Goal: Task Accomplishment & Management: Complete application form

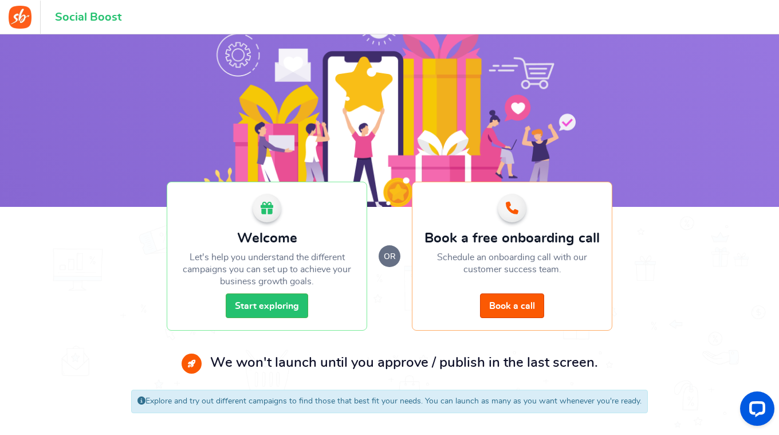
scroll to position [45, 0]
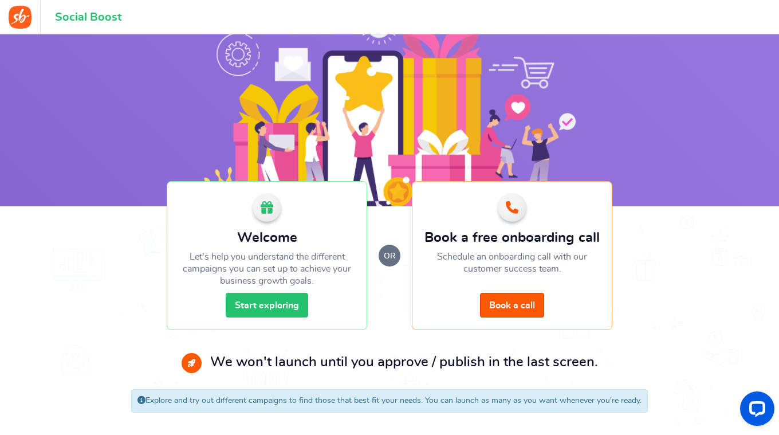
click at [277, 303] on link "Start exploring" at bounding box center [267, 305] width 82 height 25
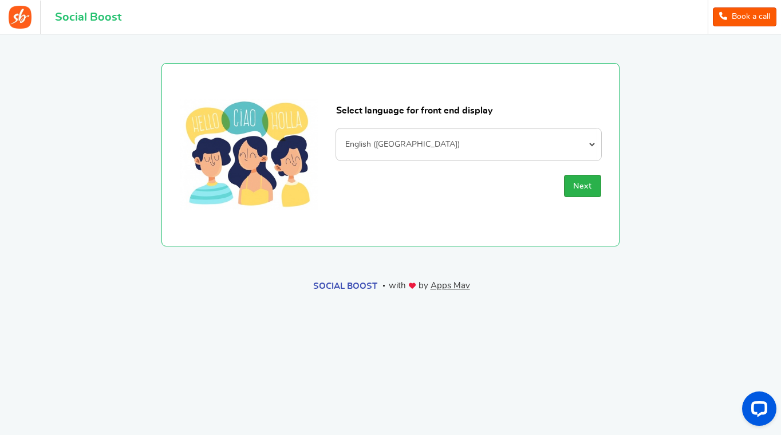
click at [587, 181] on button "Next" at bounding box center [582, 186] width 37 height 22
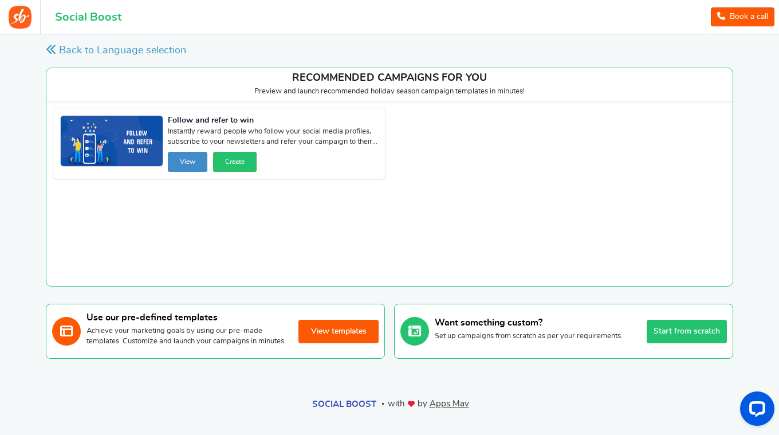
click at [328, 336] on button "View templates" at bounding box center [338, 331] width 80 height 23
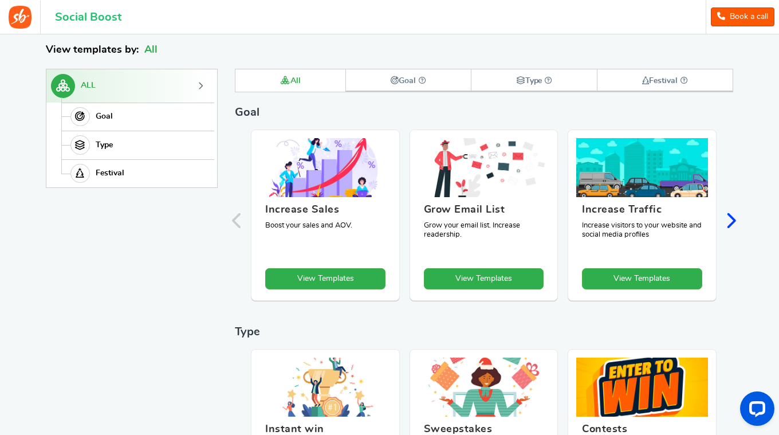
scroll to position [157, 0]
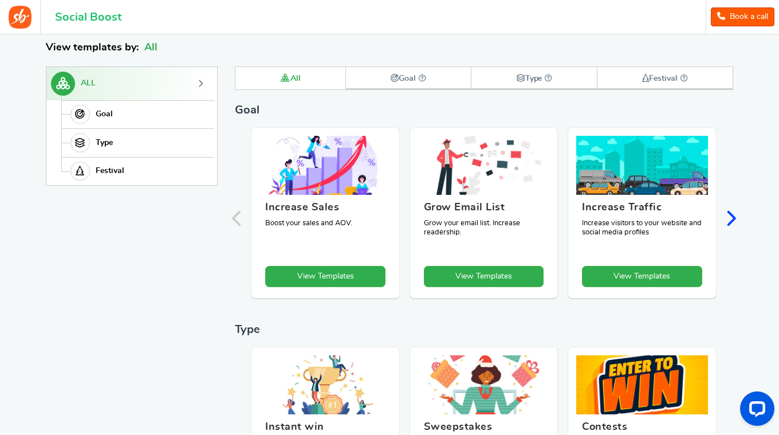
drag, startPoint x: 510, startPoint y: 275, endPoint x: 543, endPoint y: 299, distance: 41.0
click at [526, 308] on div "Increase Sales Boost your sales and AOV. View Templates Grow Email List Grow yo…" at bounding box center [483, 219] width 475 height 185
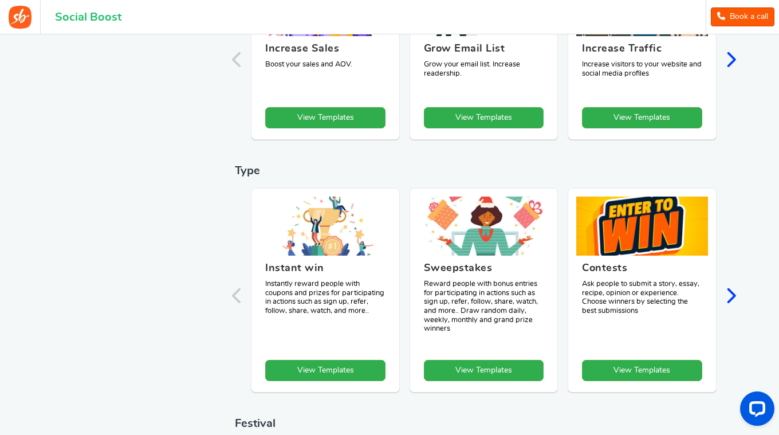
scroll to position [329, 0]
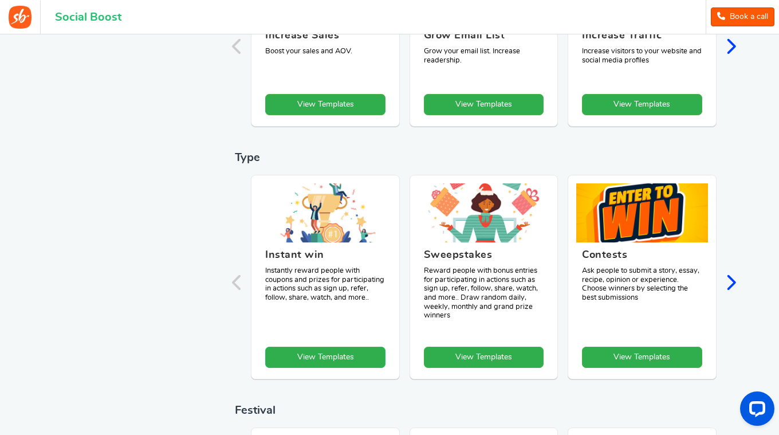
click at [328, 360] on link "View Templates" at bounding box center [325, 356] width 120 height 21
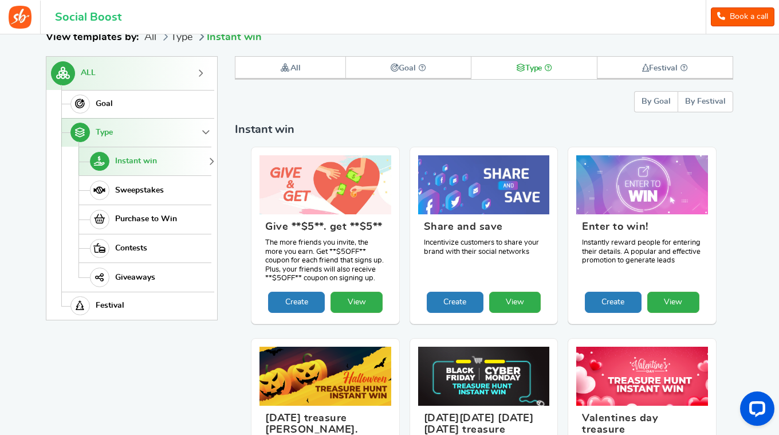
scroll to position [157, 0]
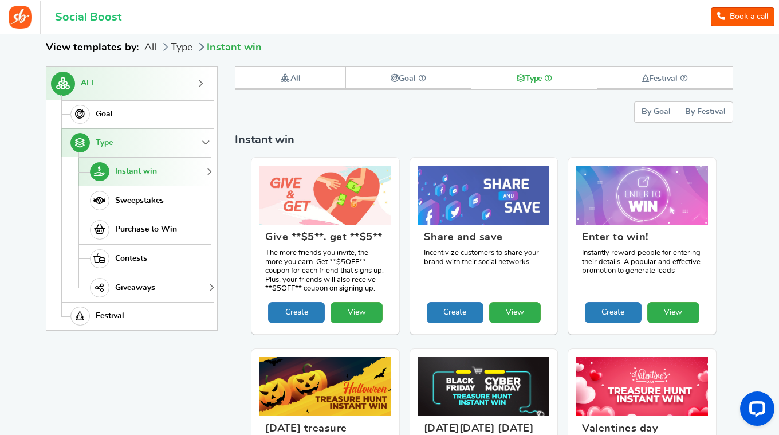
click at [131, 287] on span "Giveaways" at bounding box center [135, 288] width 40 height 10
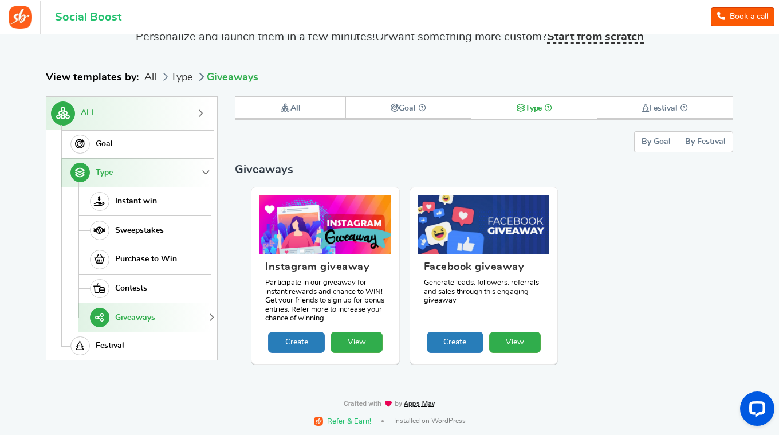
scroll to position [126, 0]
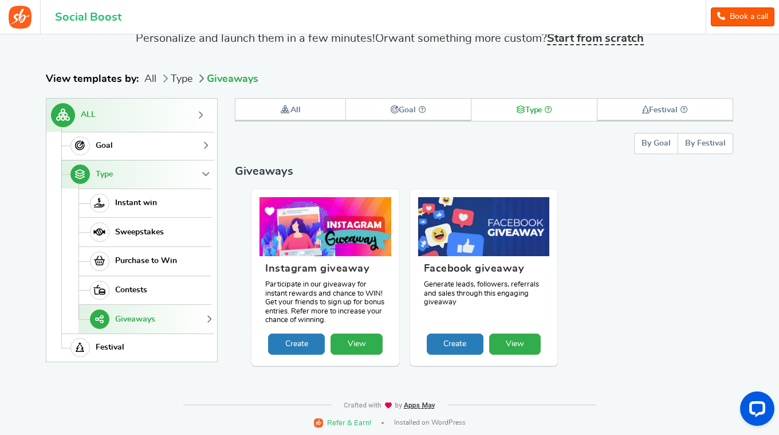
click at [113, 137] on link "Goal" at bounding box center [136, 146] width 150 height 29
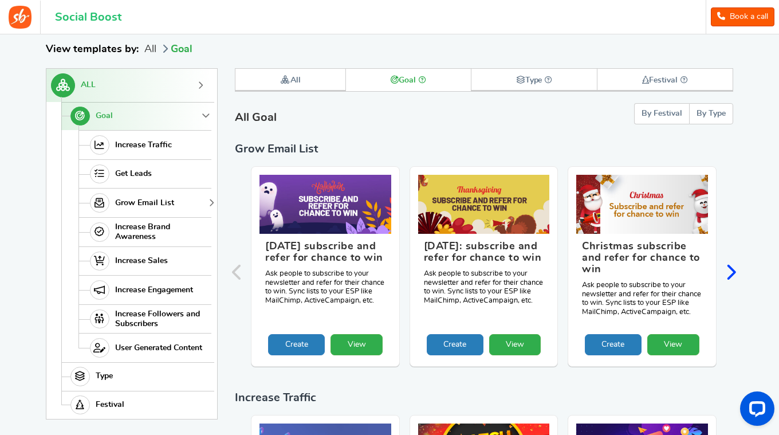
scroll to position [157, 0]
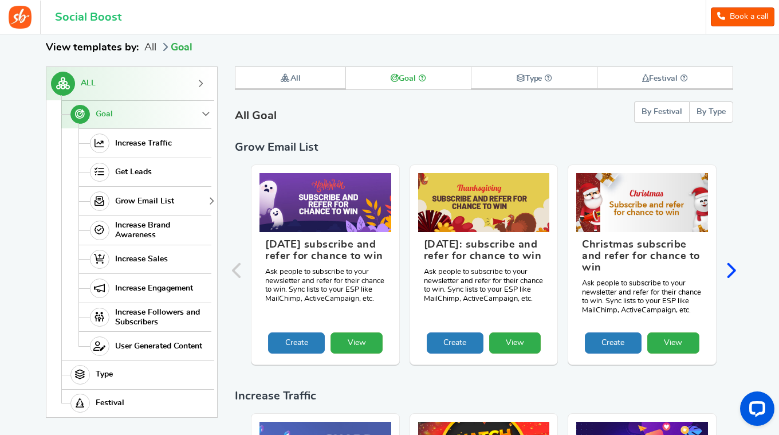
click at [155, 198] on span "Grow Email List" at bounding box center [144, 201] width 59 height 10
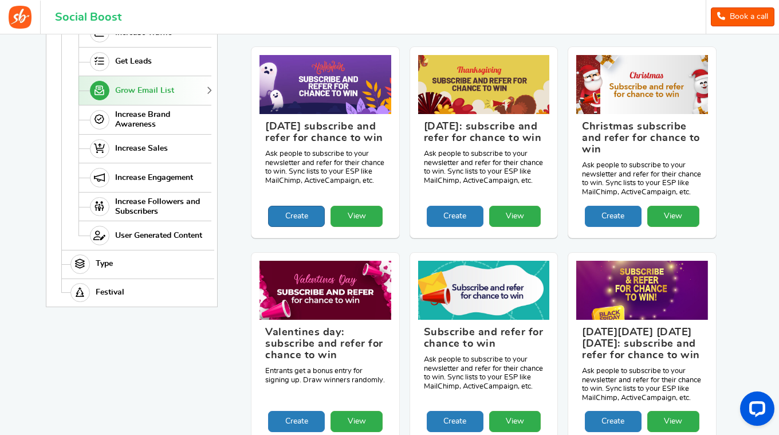
scroll to position [329, 0]
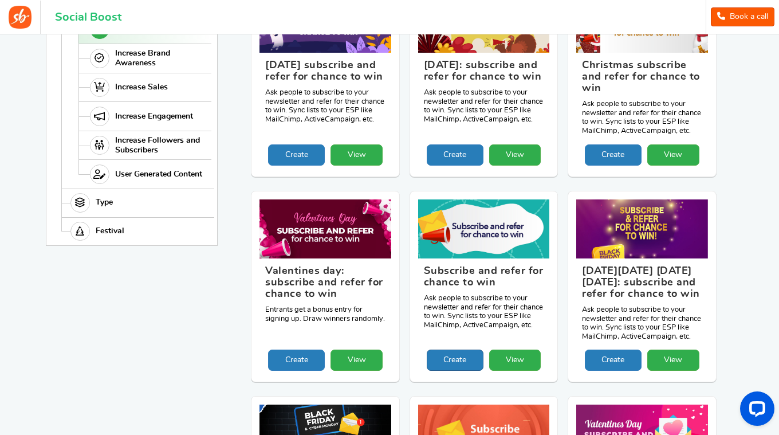
click at [455, 355] on link "Create" at bounding box center [455, 359] width 57 height 21
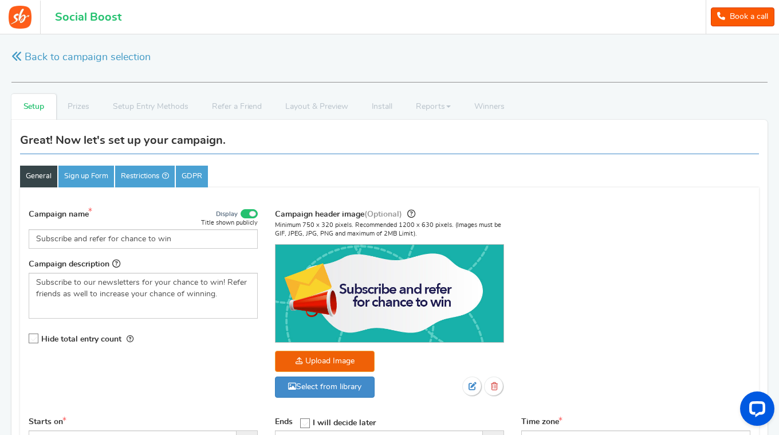
click at [40, 175] on link "General" at bounding box center [38, 176] width 37 height 22
click at [86, 175] on link "Sign up Form" at bounding box center [86, 176] width 56 height 22
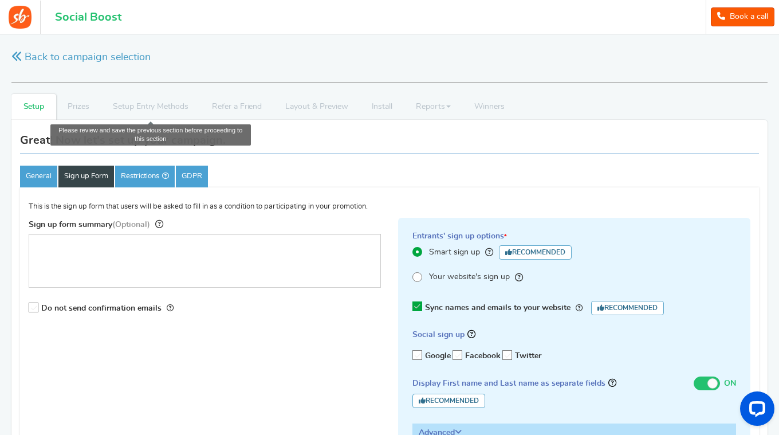
click at [147, 108] on li "Setup Entry Methods" at bounding box center [150, 107] width 99 height 26
click at [161, 105] on li "Setup Entry Methods" at bounding box center [150, 107] width 99 height 26
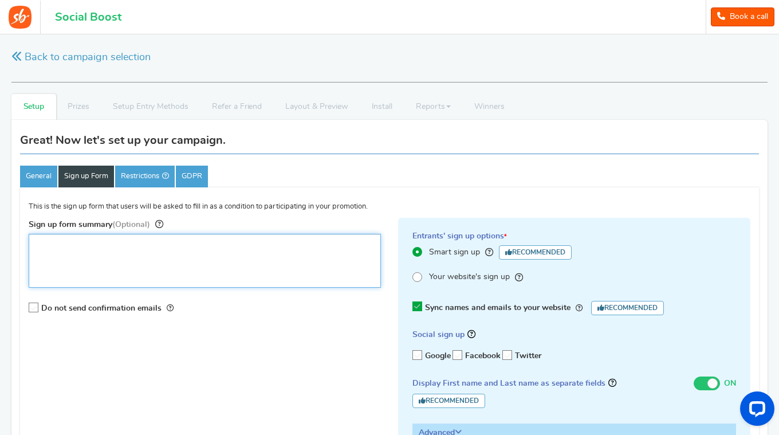
click at [165, 280] on textarea "Sign up form summary (Optional)" at bounding box center [205, 261] width 352 height 54
click at [143, 254] on textarea "Sign up form summary (Optional)" at bounding box center [205, 261] width 352 height 54
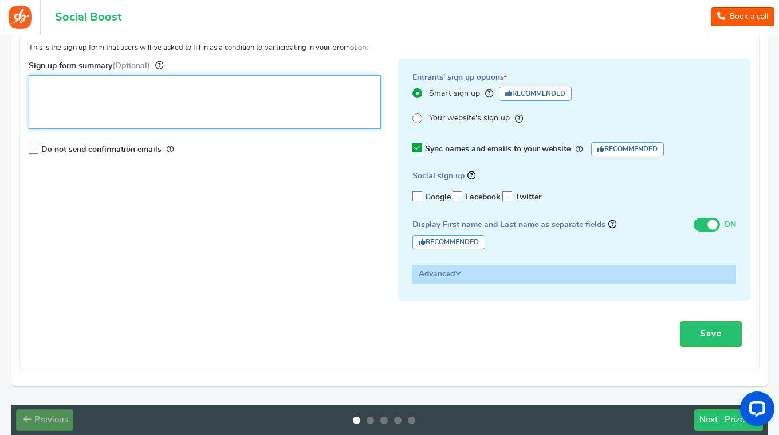
scroll to position [172, 0]
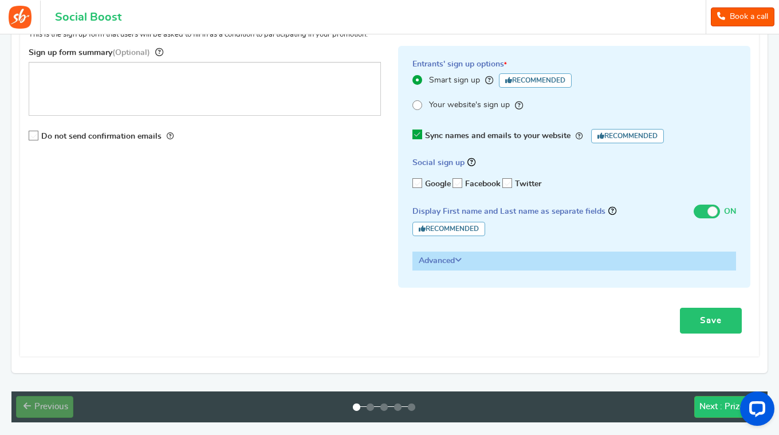
click at [700, 317] on link "Save" at bounding box center [711, 321] width 62 height 26
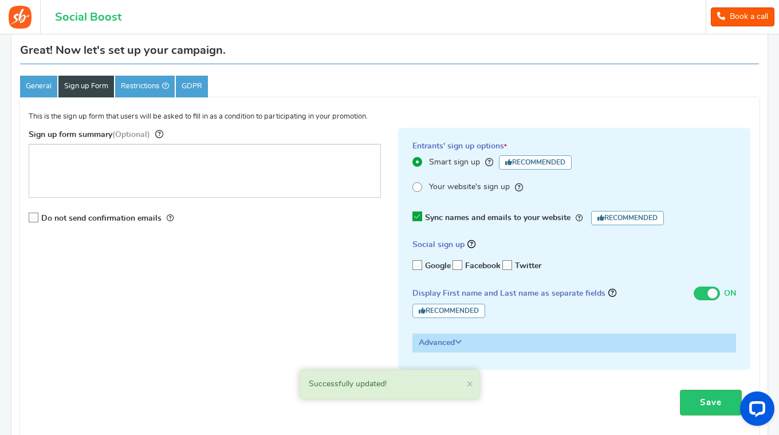
scroll to position [0, 0]
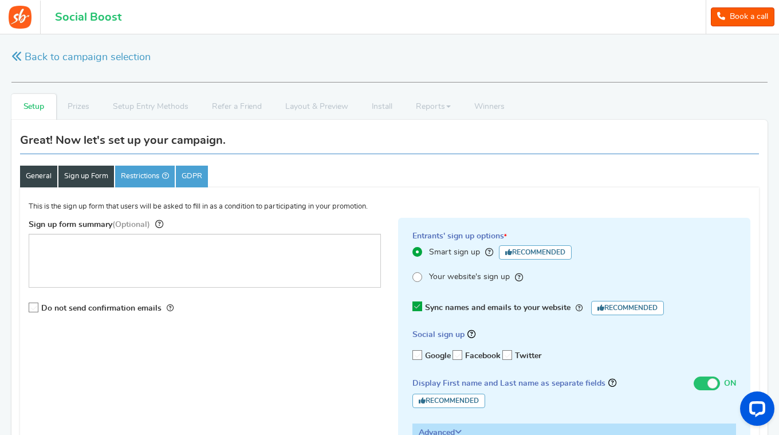
click at [31, 179] on link "General" at bounding box center [38, 176] width 37 height 22
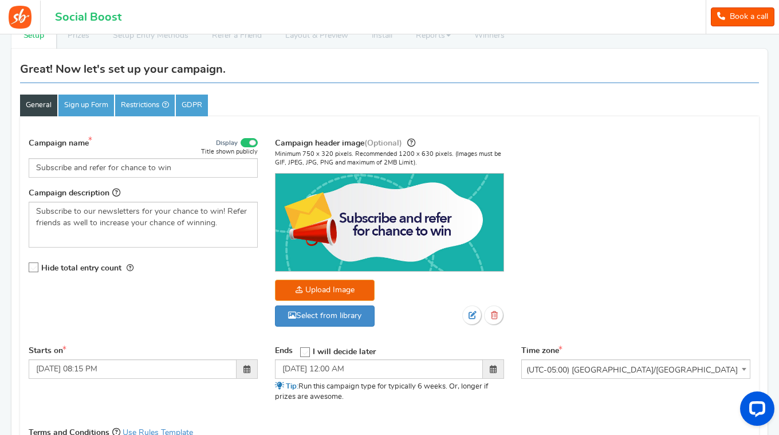
scroll to position [57, 0]
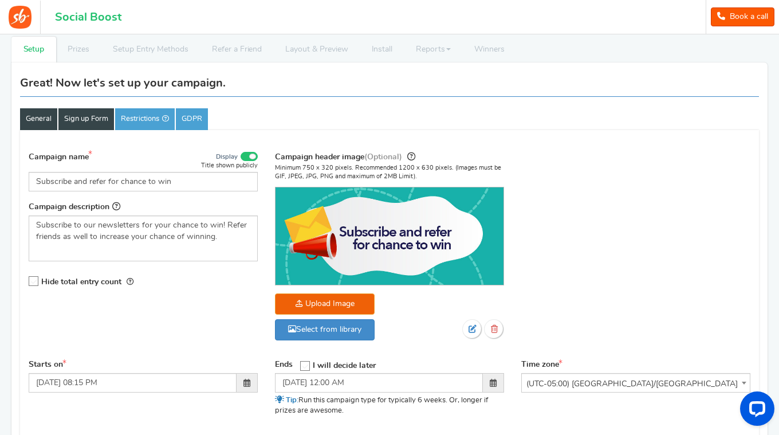
click at [99, 117] on link "Sign up Form" at bounding box center [86, 119] width 56 height 22
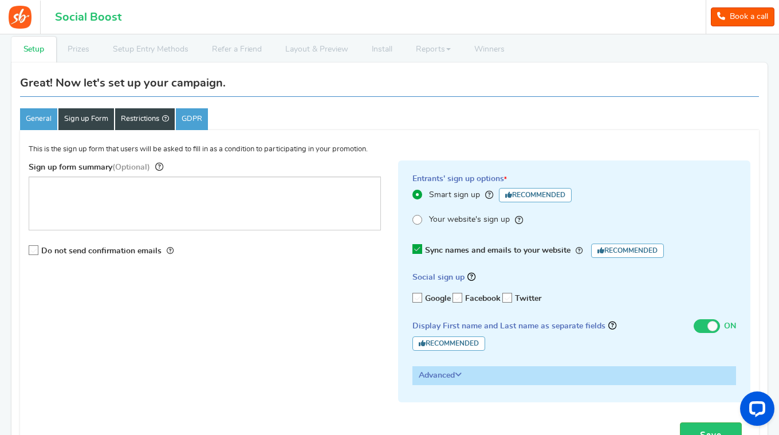
click at [129, 115] on link "Restrictions" at bounding box center [145, 119] width 60 height 22
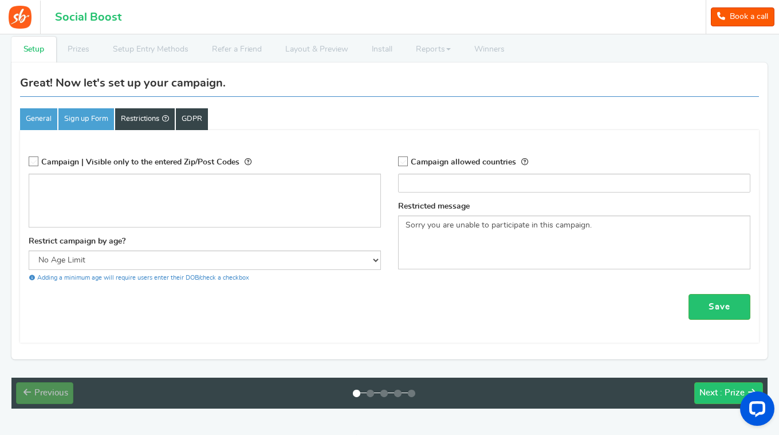
click at [195, 115] on link "GDPR" at bounding box center [192, 119] width 32 height 22
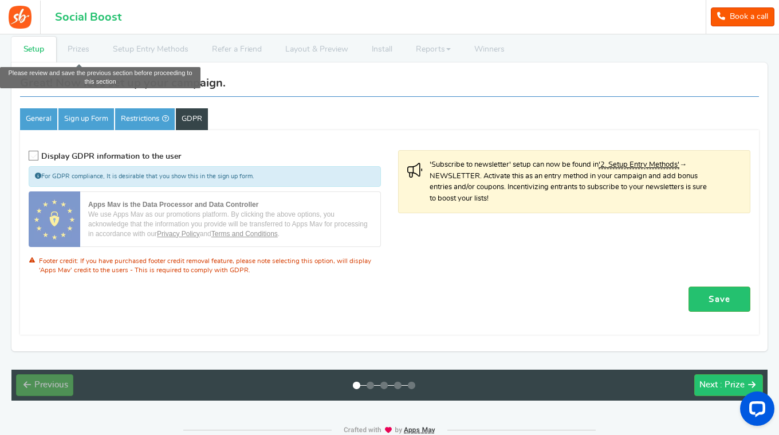
click at [85, 52] on li "Prizes" at bounding box center [78, 50] width 45 height 26
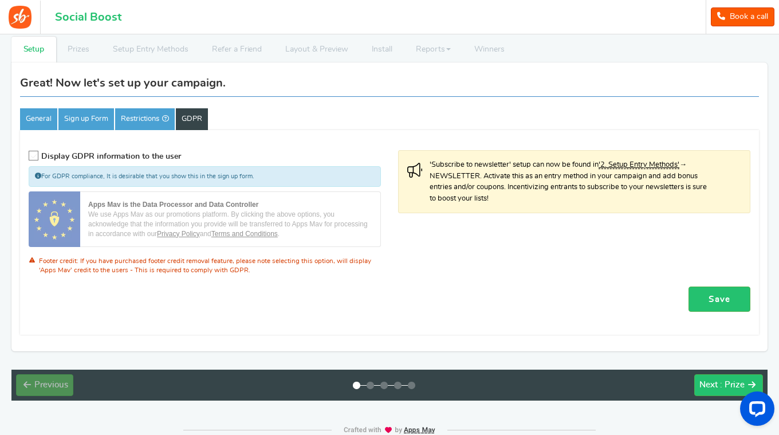
click at [236, 99] on div "General Sign up Form Restrictions GDPR" at bounding box center [389, 100] width 739 height 59
click at [712, 298] on link "Save" at bounding box center [719, 299] width 62 height 26
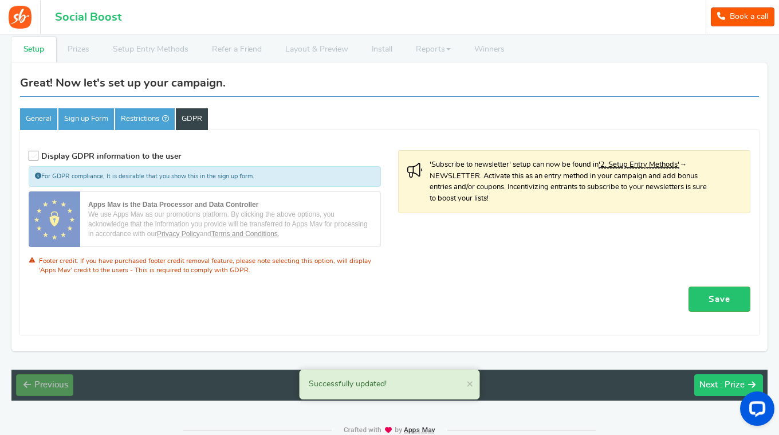
click at [720, 393] on button "Next : Prize" at bounding box center [728, 385] width 69 height 22
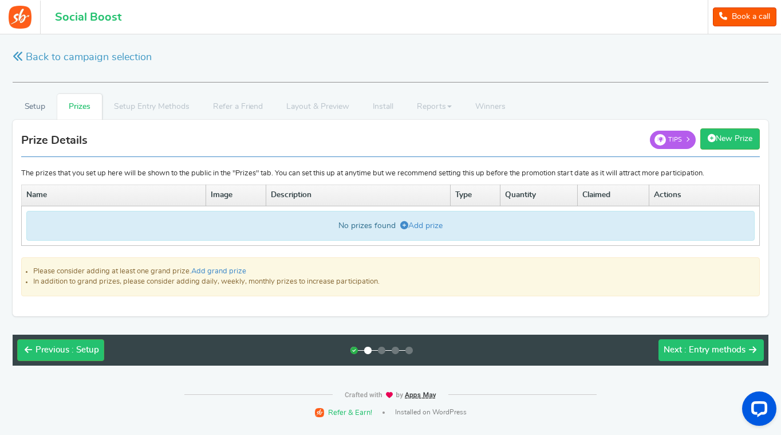
click at [692, 347] on span ": Entry methods" at bounding box center [714, 349] width 61 height 9
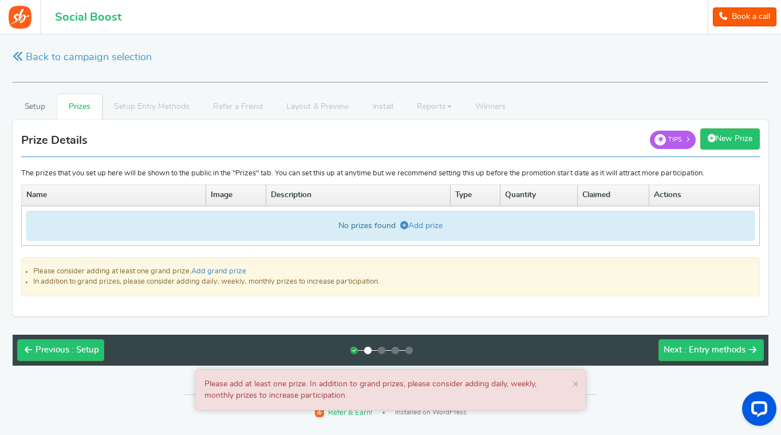
click at [166, 215] on div "No prizes found Add prize" at bounding box center [390, 226] width 728 height 30
click at [401, 226] on icon at bounding box center [404, 225] width 8 height 8
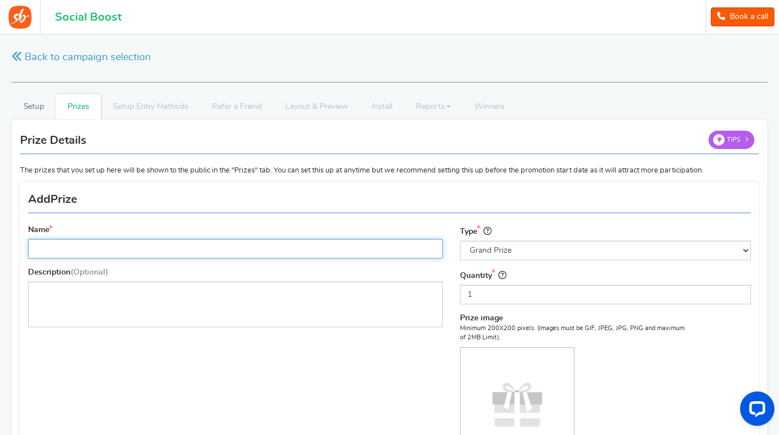
click at [98, 254] on input "Name" at bounding box center [235, 248] width 415 height 19
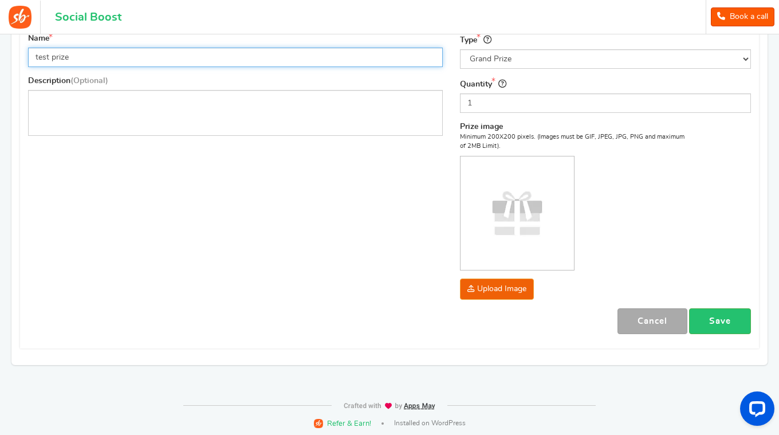
scroll to position [192, 0]
type input "test prize"
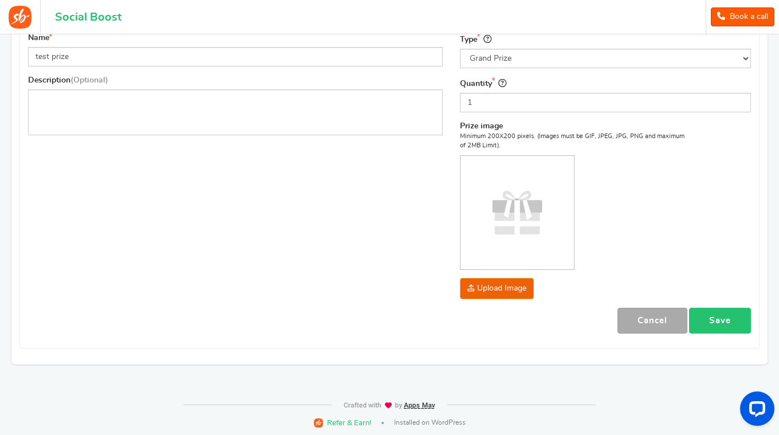
click at [731, 314] on link "Save" at bounding box center [720, 321] width 62 height 26
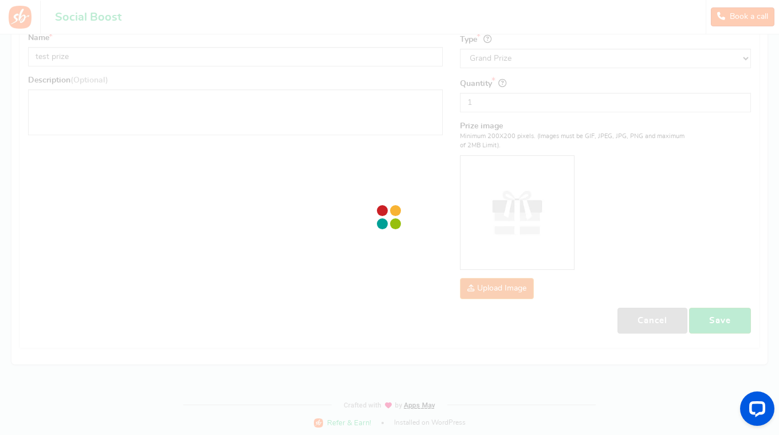
scroll to position [0, 0]
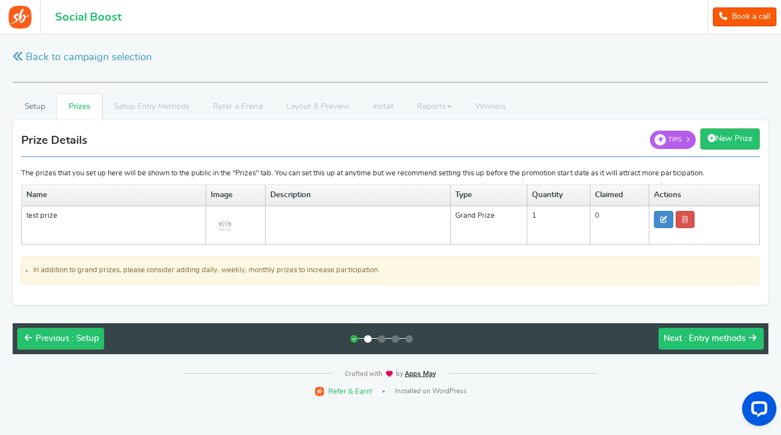
click at [696, 334] on span ": Entry methods" at bounding box center [714, 338] width 61 height 9
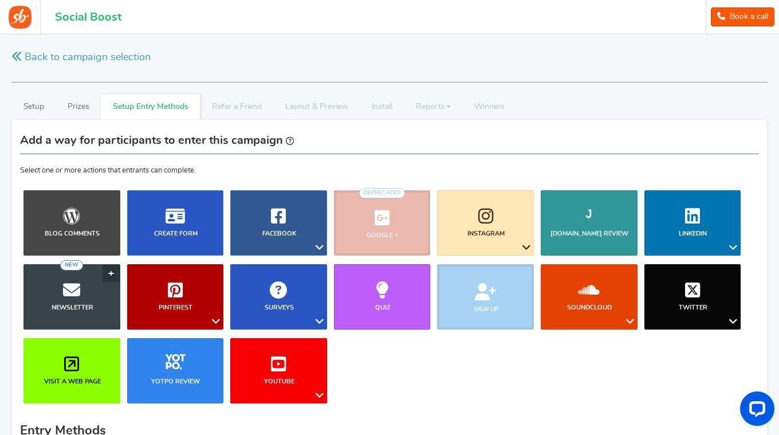
click at [70, 284] on icon at bounding box center [71, 289] width 17 height 17
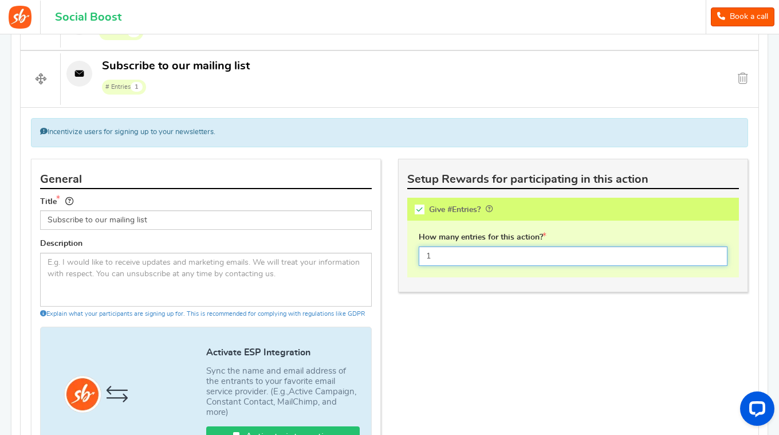
click at [464, 255] on input "1" at bounding box center [573, 255] width 309 height 19
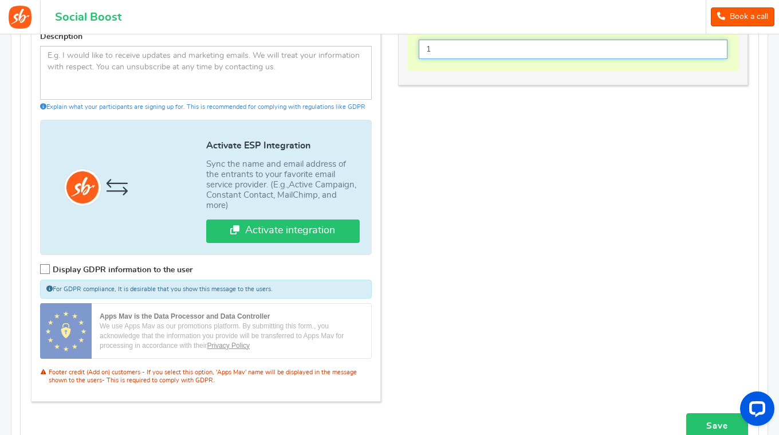
scroll to position [679, 0]
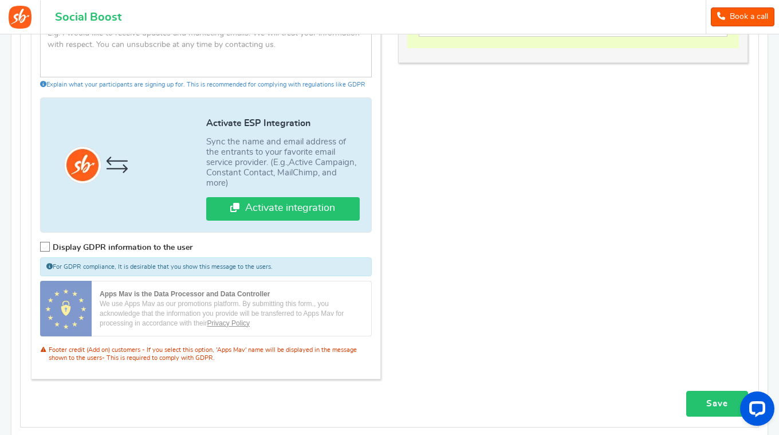
click at [716, 401] on link "Save" at bounding box center [717, 404] width 62 height 26
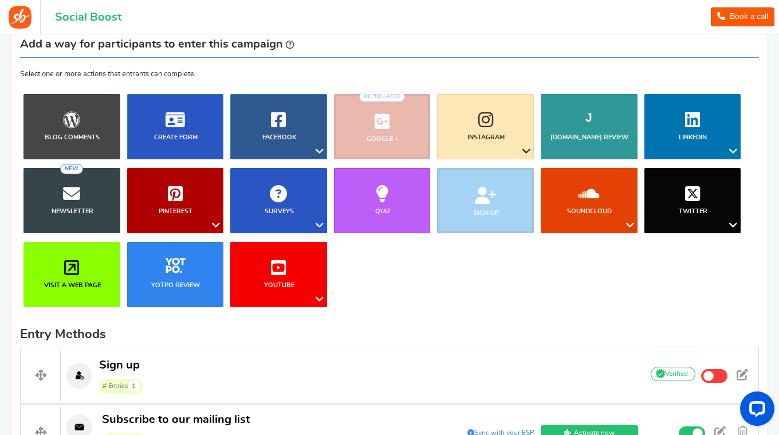
scroll to position [95, 0]
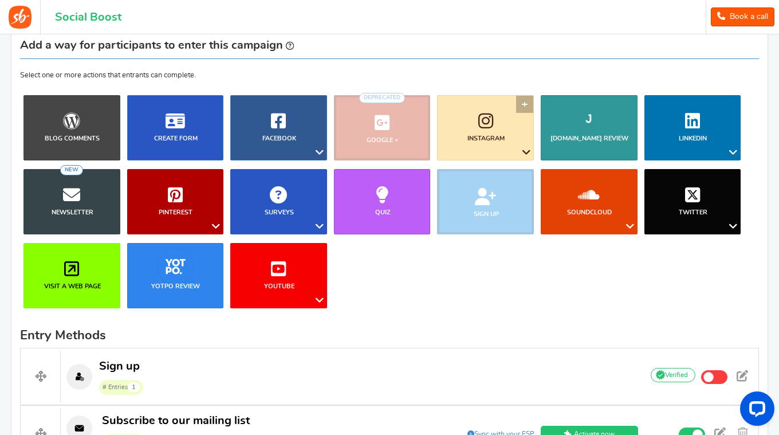
click at [480, 140] on b "Instagram" at bounding box center [485, 138] width 37 height 6
click at [482, 174] on link "Follow on Instagram" at bounding box center [490, 174] width 93 height 17
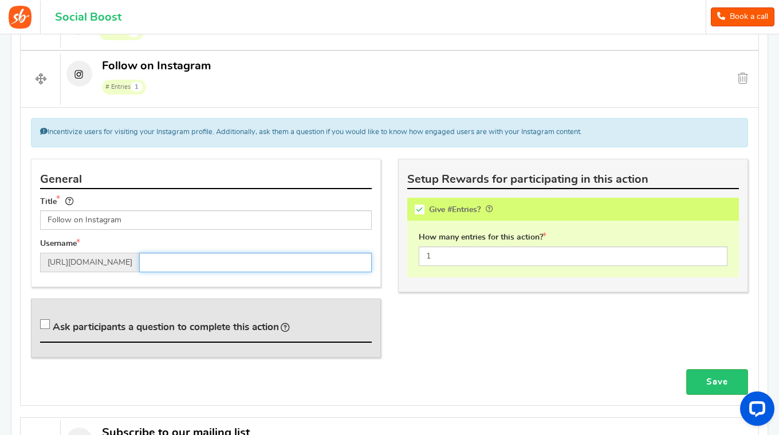
click at [236, 266] on input "text" at bounding box center [255, 262] width 232 height 19
type input "meerkatpress"
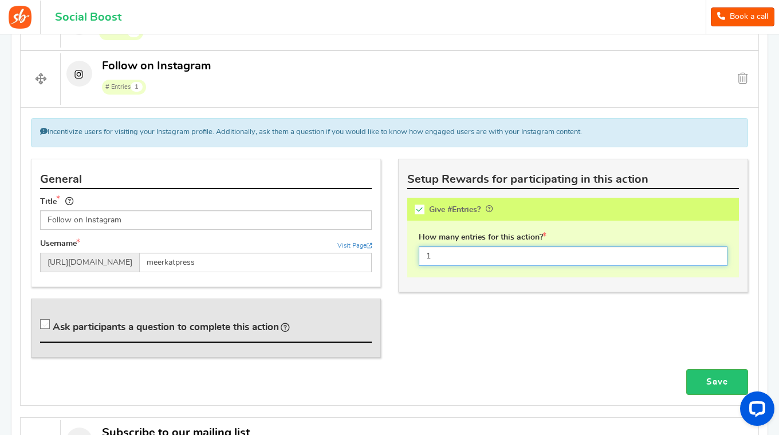
drag, startPoint x: 442, startPoint y: 250, endPoint x: 404, endPoint y: 255, distance: 38.2
click at [404, 255] on div "This campaign category can have no rewards for any action Setup Rewards for par…" at bounding box center [573, 225] width 350 height 133
type input "100"
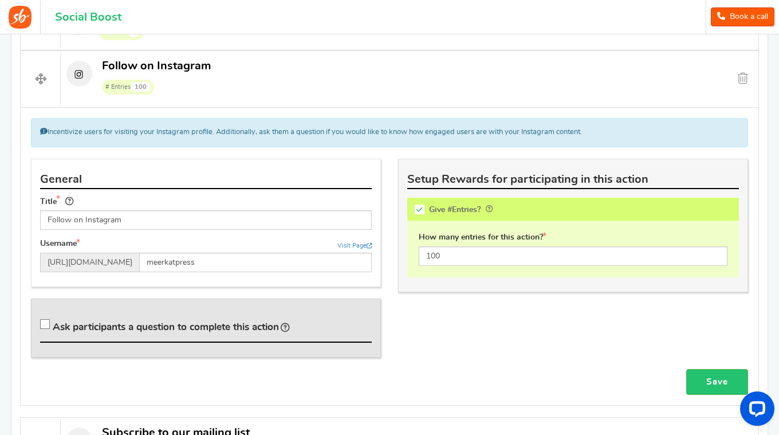
click at [492, 295] on div "This campaign category can have no rewards for any action Setup Rewards for par…" at bounding box center [572, 231] width 367 height 145
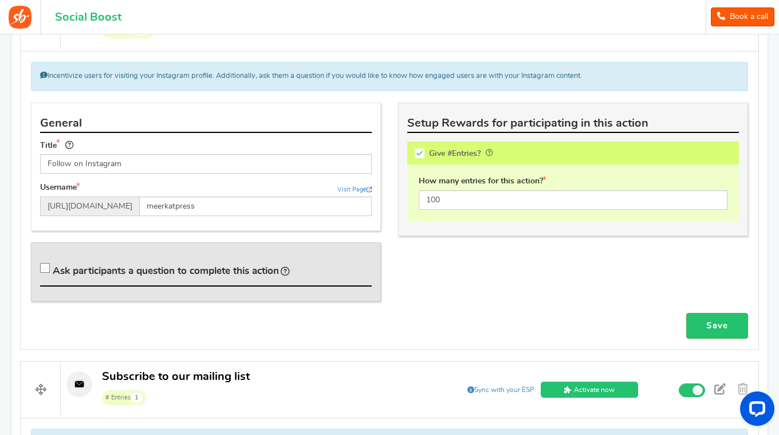
scroll to position [507, 0]
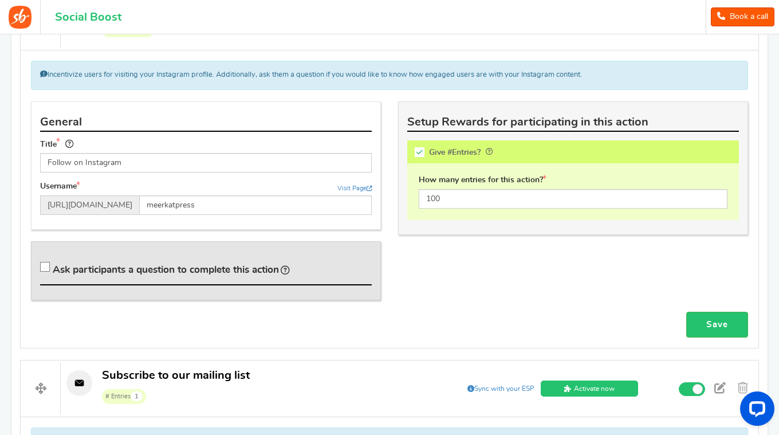
click at [44, 262] on icon at bounding box center [46, 267] width 10 height 10
click at [44, 263] on input "Ask participants a question to complete this action" at bounding box center [46, 268] width 11 height 11
checkbox input "true"
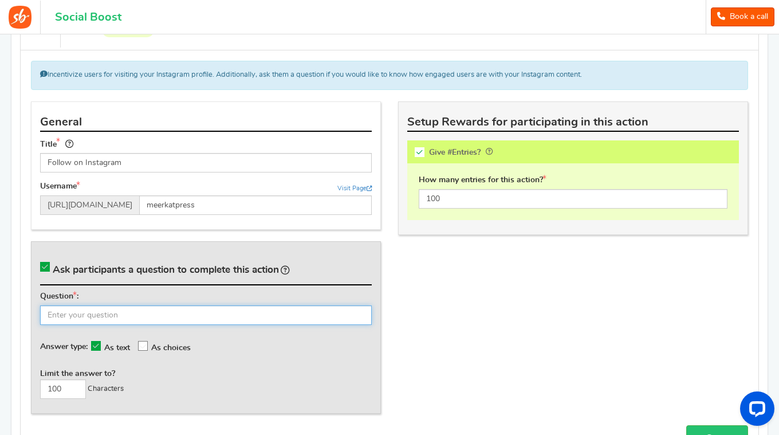
click at [133, 305] on input "text" at bounding box center [206, 314] width 332 height 19
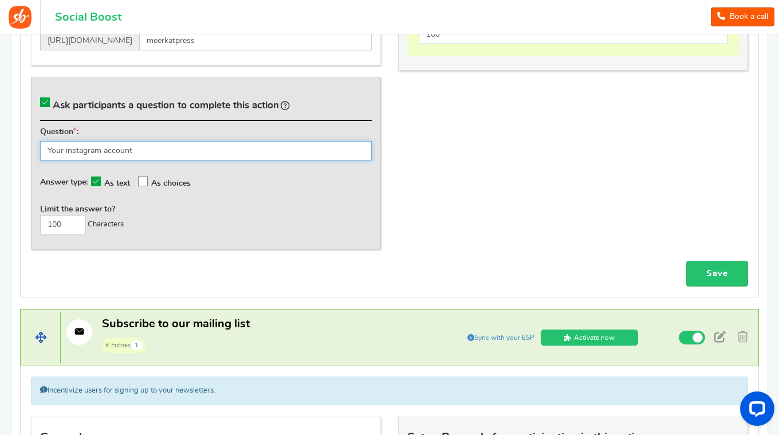
scroll to position [679, 0]
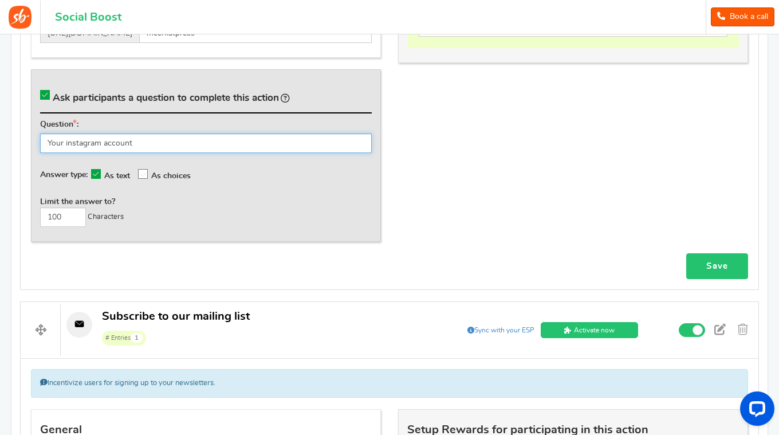
type input "Your instagram account"
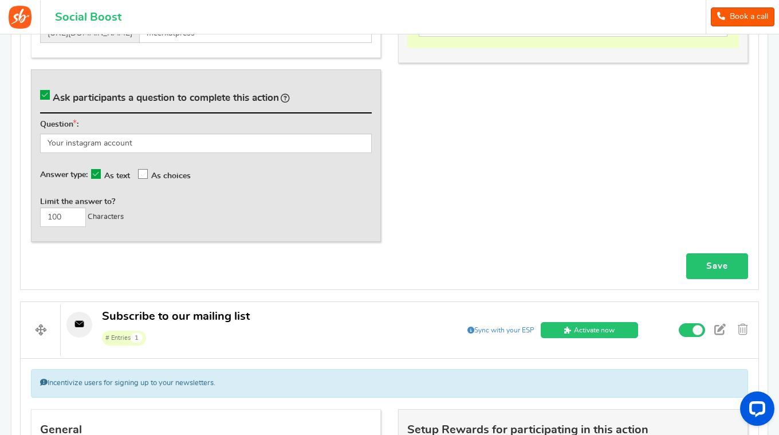
click at [717, 263] on link "Save" at bounding box center [717, 266] width 62 height 26
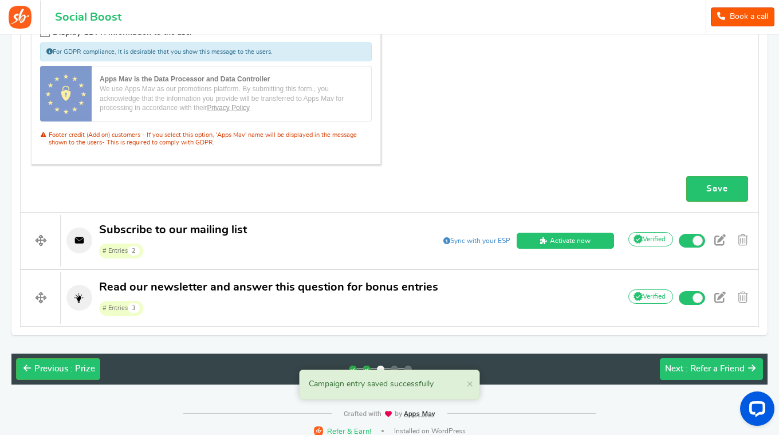
click at [709, 364] on span ": Refer a Friend" at bounding box center [714, 368] width 59 height 9
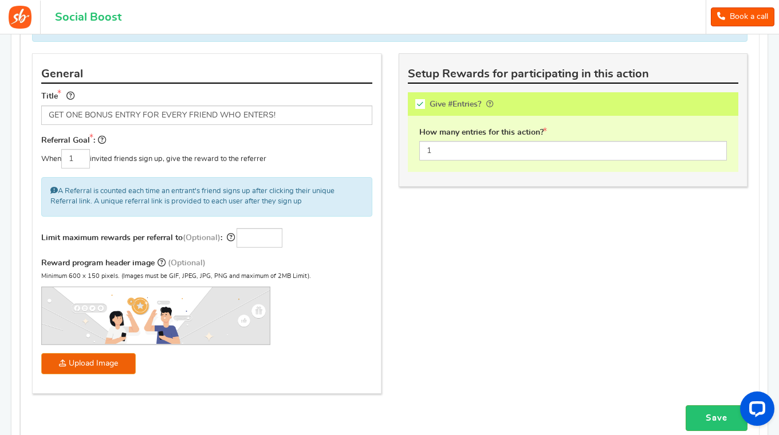
scroll to position [229, 0]
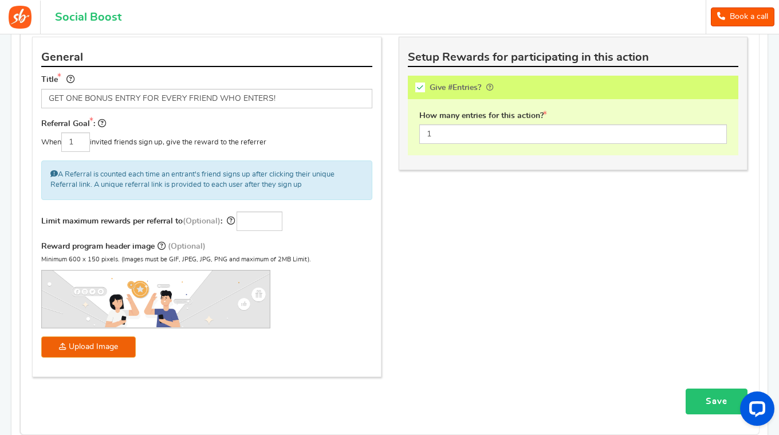
click at [717, 399] on link "Save" at bounding box center [716, 401] width 62 height 26
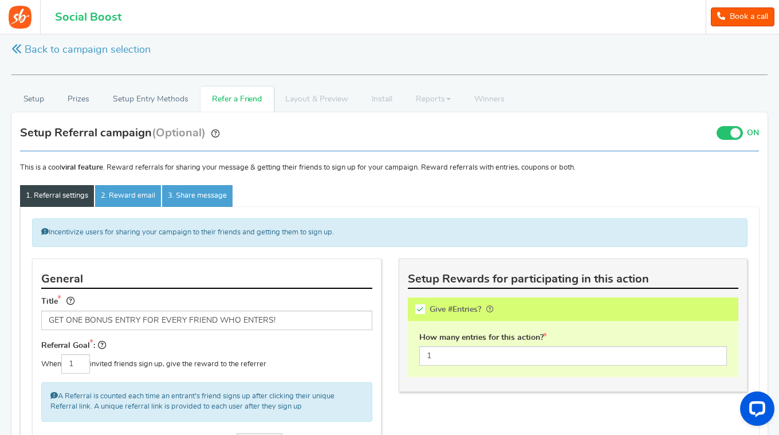
scroll to position [0, 0]
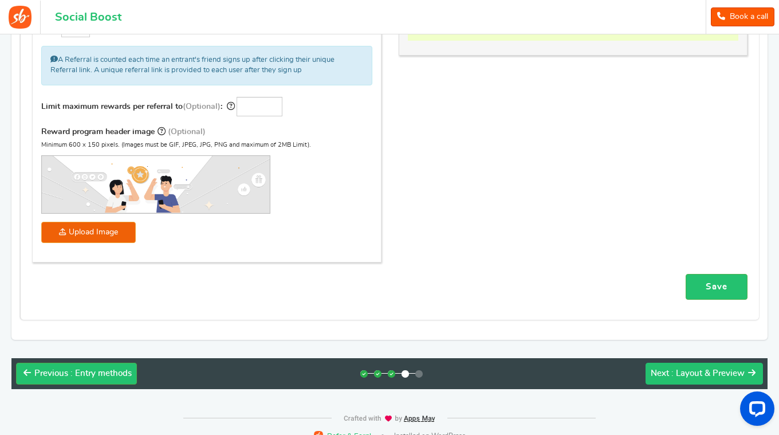
click at [709, 372] on span ": Layout & Preview" at bounding box center [707, 373] width 73 height 9
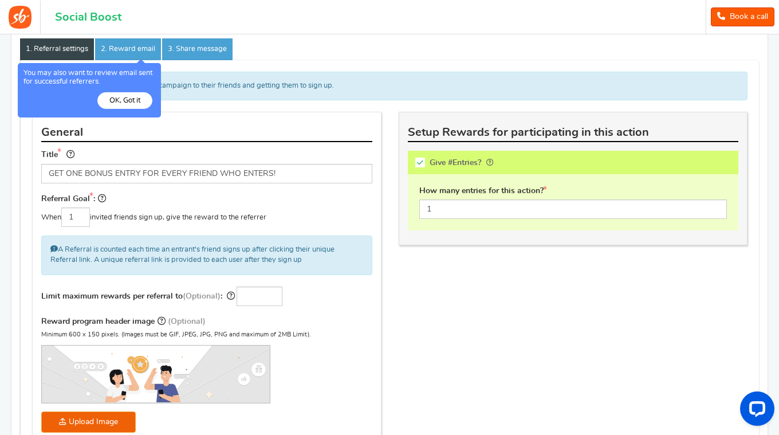
scroll to position [119, 0]
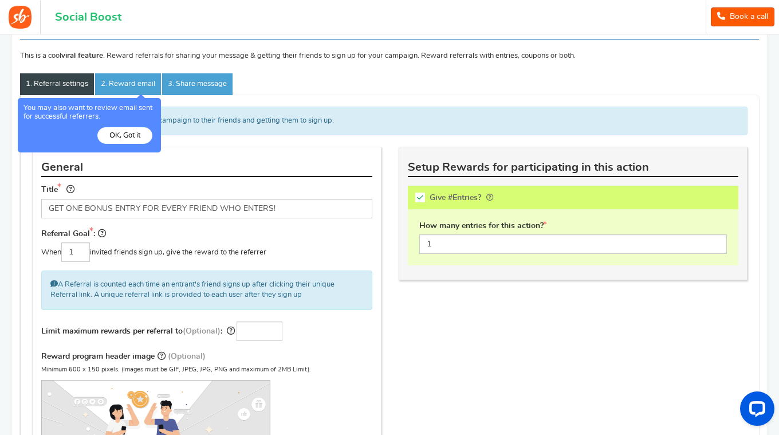
click at [128, 136] on button "OK, Got it" at bounding box center [124, 135] width 55 height 17
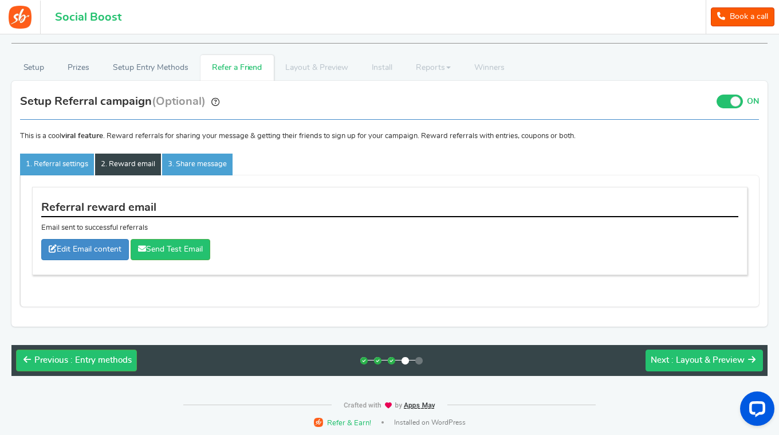
click at [716, 357] on span ": Layout & Preview" at bounding box center [707, 360] width 73 height 9
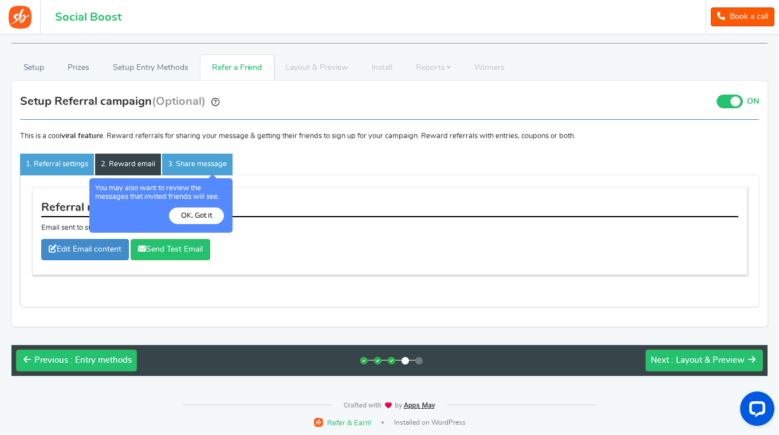
click at [0, 0] on button "OK, Got it" at bounding box center [0, 0] width 0 height 0
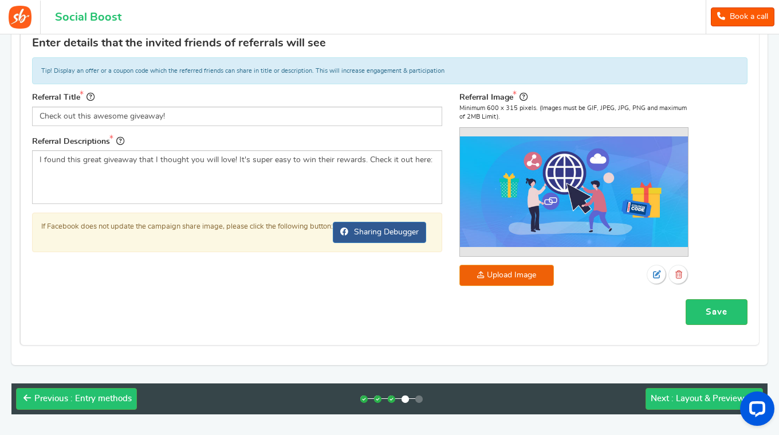
scroll to position [234, 0]
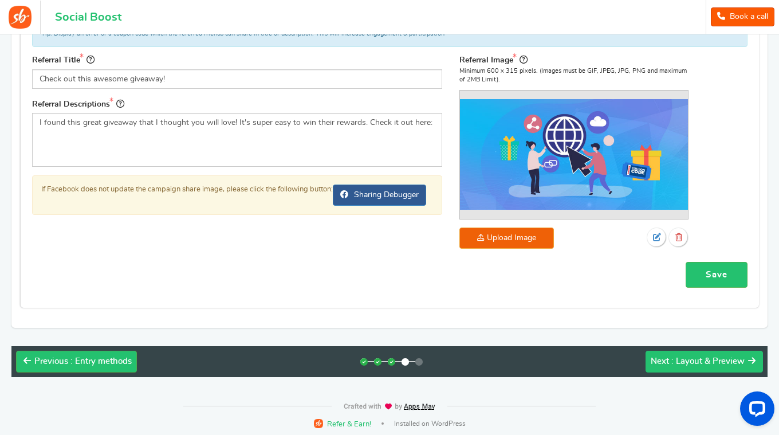
click at [697, 358] on span ": Layout & Preview" at bounding box center [707, 361] width 73 height 9
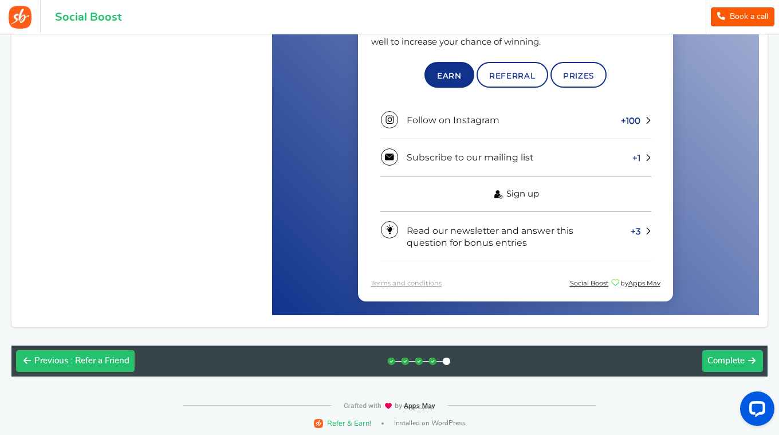
scroll to position [472, 0]
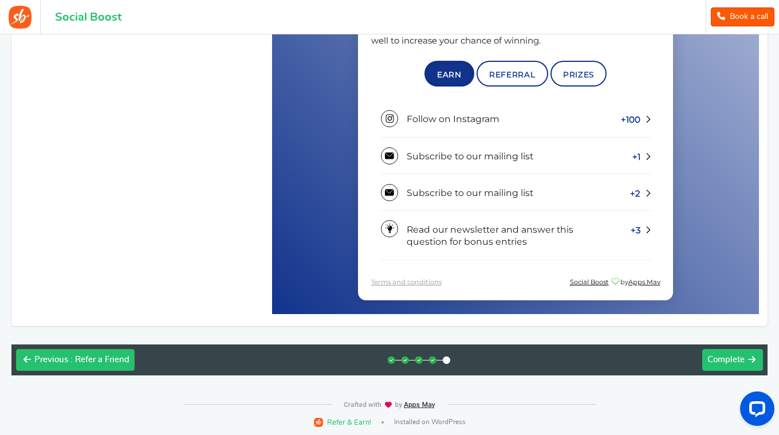
click at [735, 358] on span "Complete" at bounding box center [725, 359] width 37 height 9
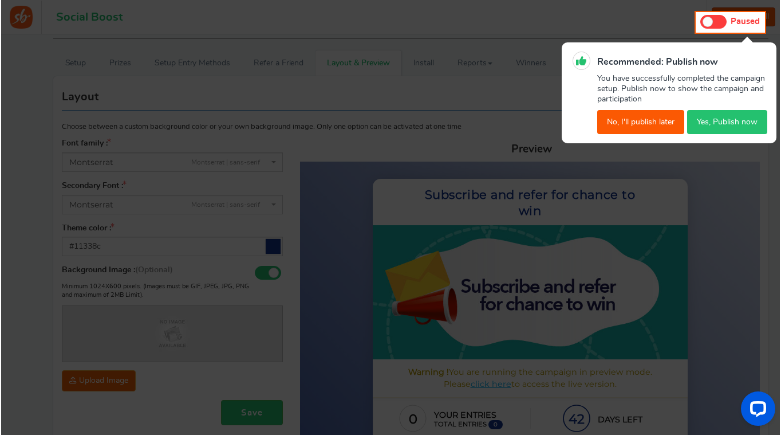
scroll to position [0, 0]
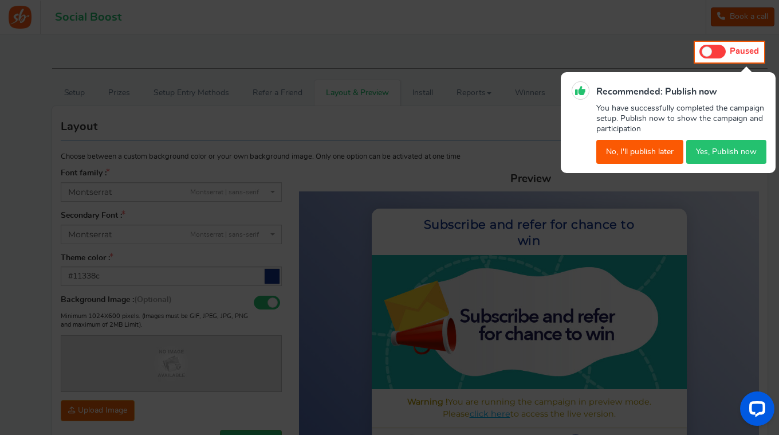
click at [720, 153] on button "Yes, Publish now" at bounding box center [726, 152] width 80 height 24
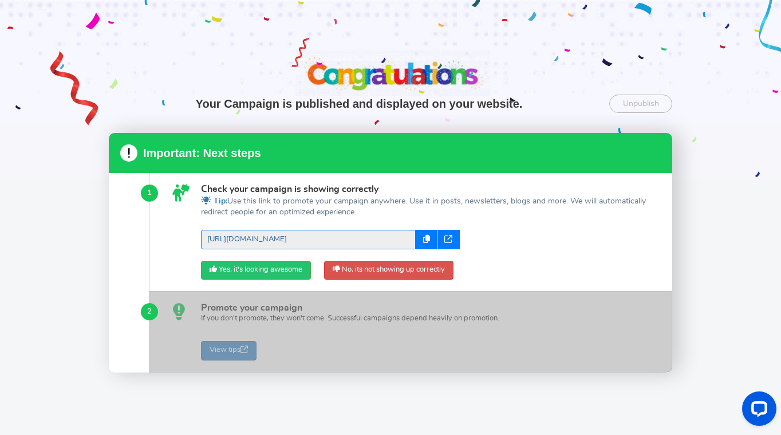
click at [292, 239] on link "[URL][DOMAIN_NAME]" at bounding box center [308, 239] width 215 height 19
click at [282, 265] on link "Yes, it's looking awesome" at bounding box center [256, 270] width 110 height 19
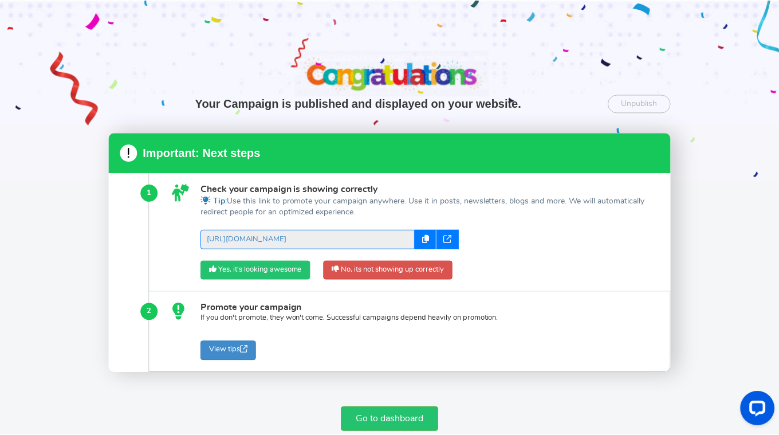
scroll to position [58, 0]
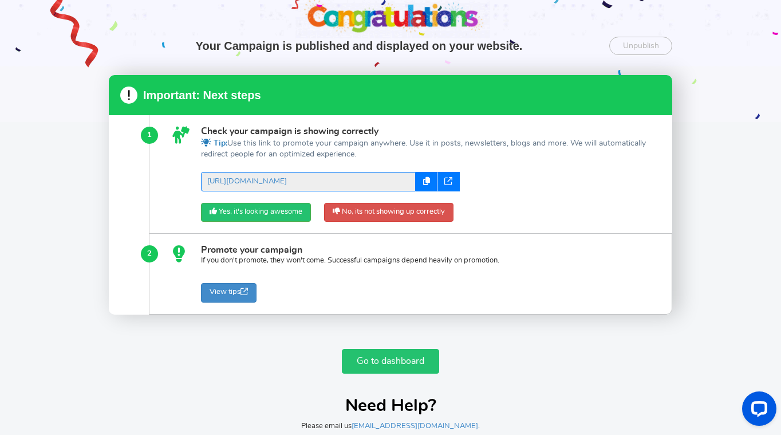
click at [415, 360] on link "Go to dashboard" at bounding box center [390, 361] width 97 height 25
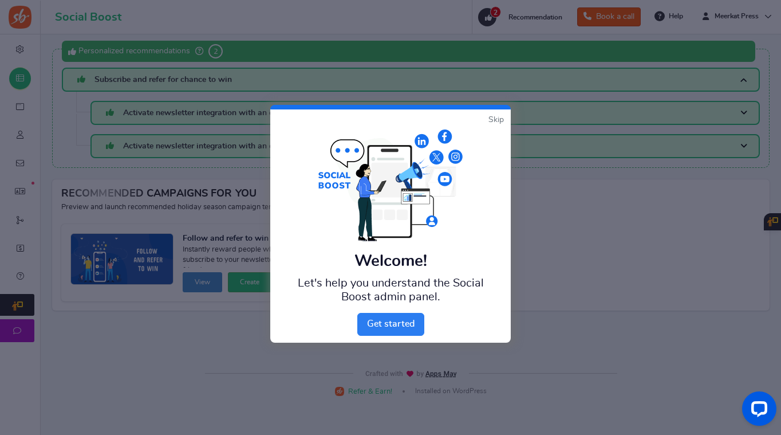
click at [400, 322] on link "Next" at bounding box center [390, 324] width 67 height 23
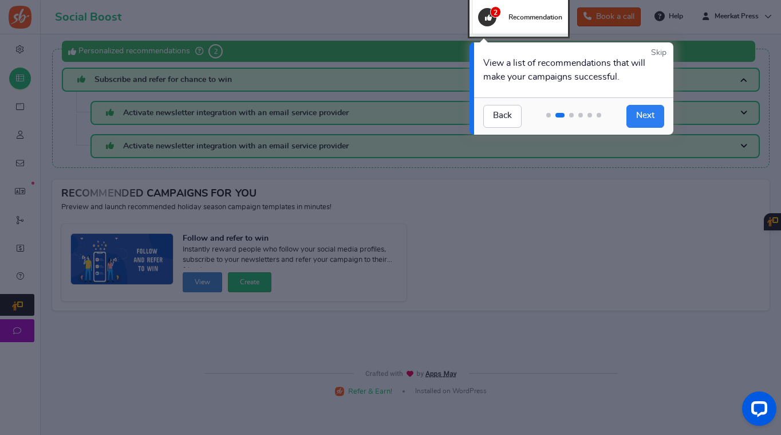
click at [651, 117] on link "Next" at bounding box center [645, 116] width 38 height 23
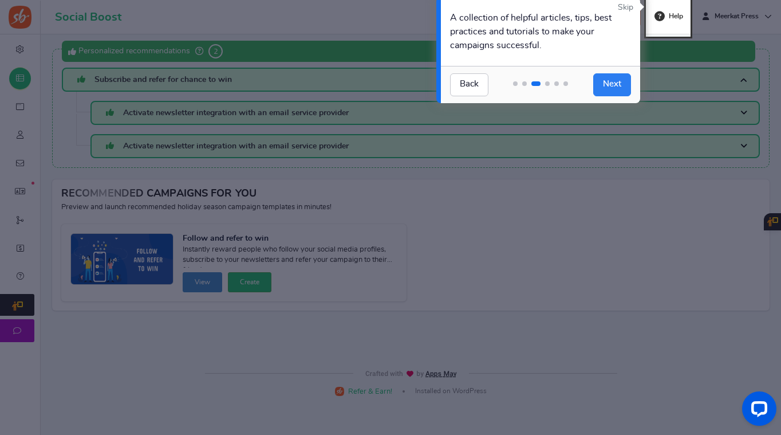
click at [605, 82] on link "Next" at bounding box center [612, 84] width 38 height 23
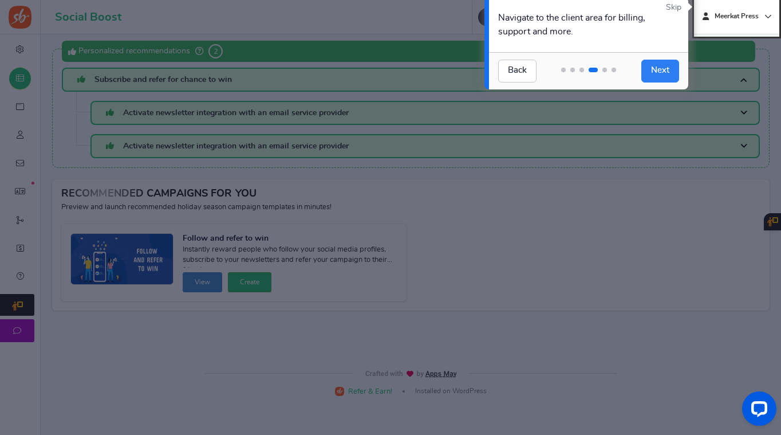
click at [652, 66] on link "Next" at bounding box center [660, 71] width 38 height 23
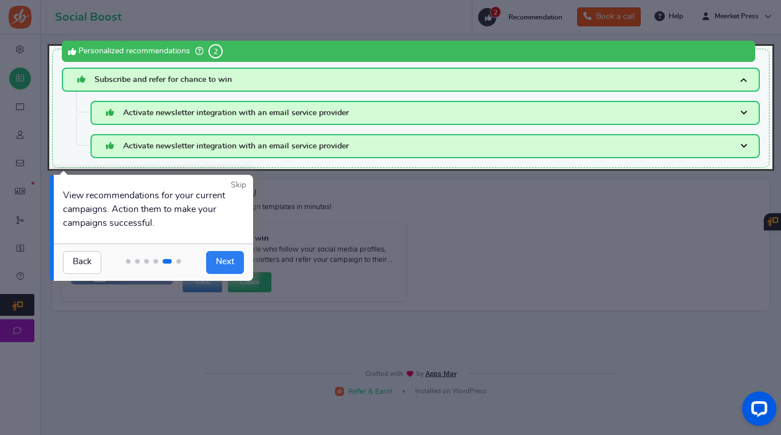
click at [223, 263] on link "Next" at bounding box center [225, 262] width 38 height 23
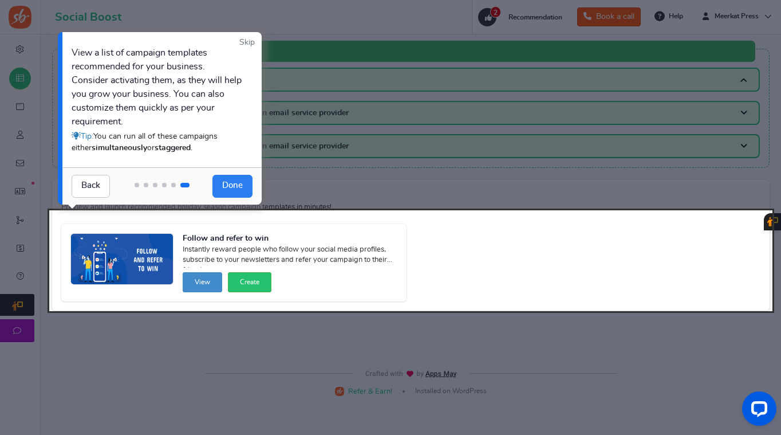
click at [241, 186] on link "Done" at bounding box center [232, 186] width 40 height 23
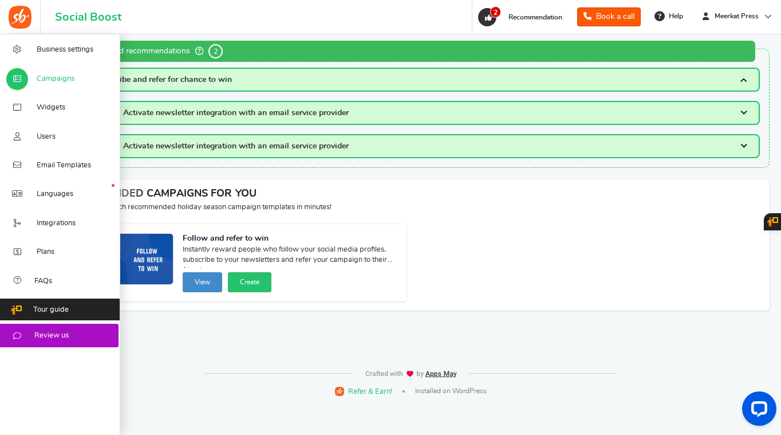
click at [53, 84] on span "Campaigns" at bounding box center [56, 79] width 38 height 10
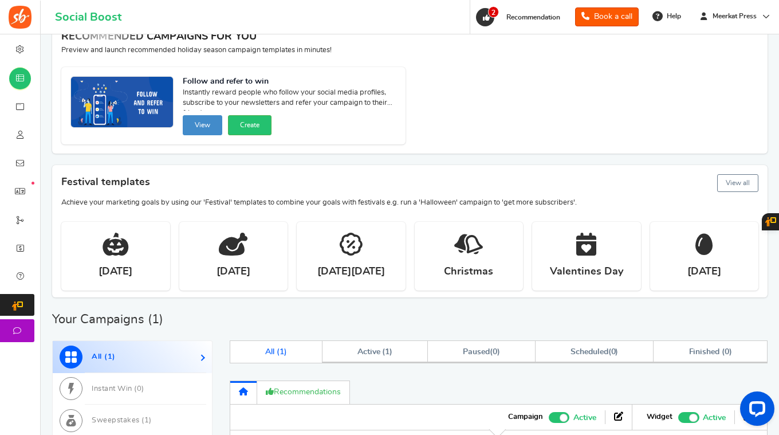
scroll to position [229, 0]
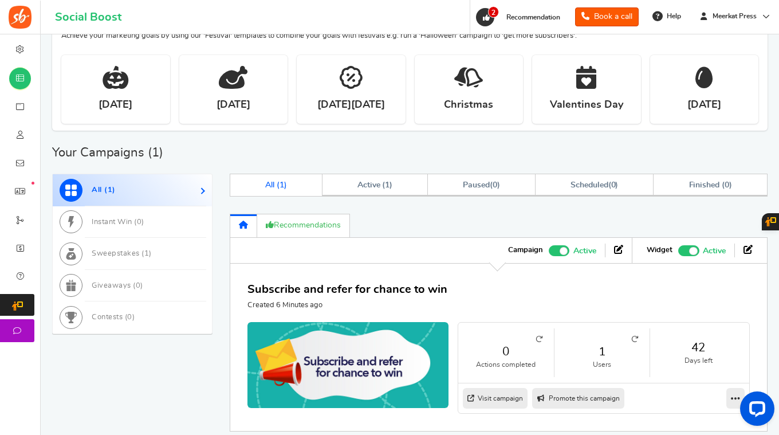
click at [275, 177] on link "All ( 1 )" at bounding box center [276, 184] width 92 height 21
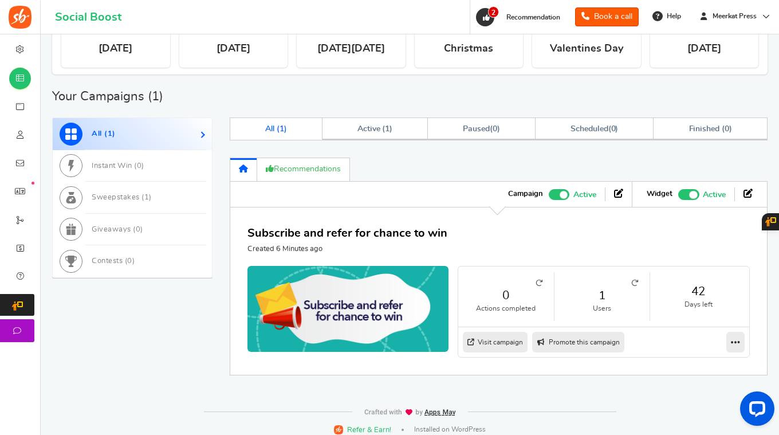
scroll to position [286, 0]
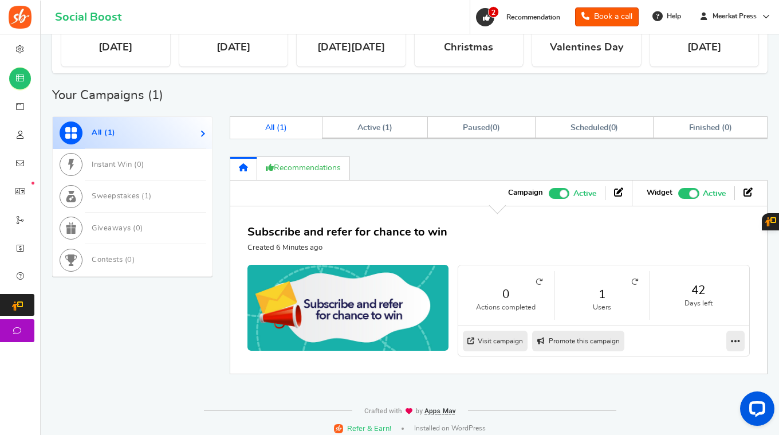
click at [680, 188] on span "Recommended: TURN ON" at bounding box center [688, 193] width 21 height 11
click at [678, 188] on input "Recommended: TURN ON Active Paused" at bounding box center [678, 191] width 0 height 7
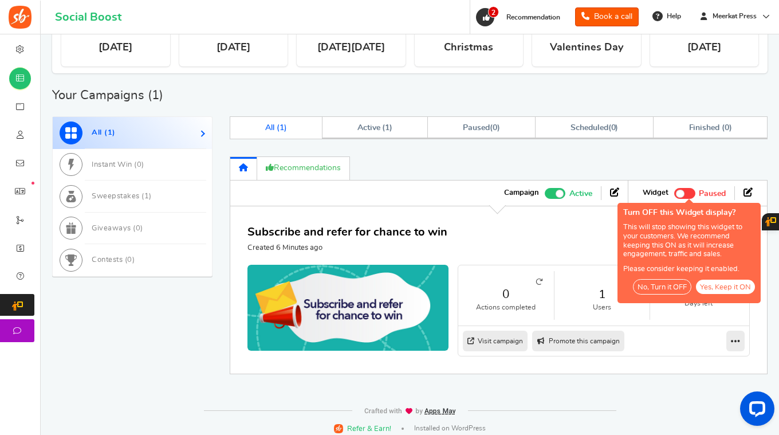
click at [679, 291] on button "No, Turn it OFF" at bounding box center [662, 286] width 58 height 15
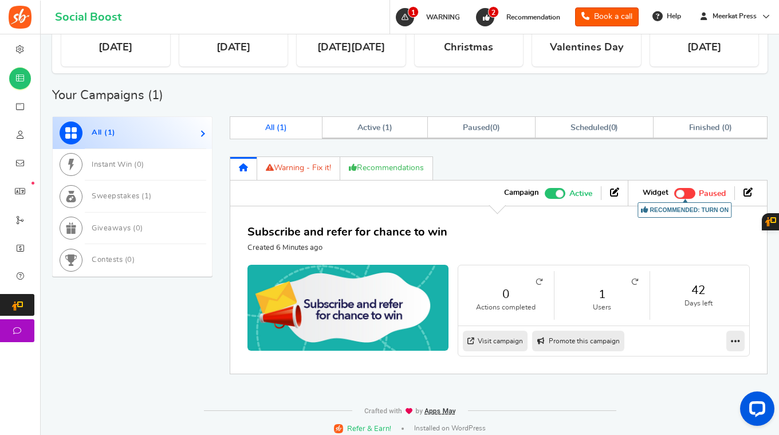
click at [500, 337] on link "Visit campaign" at bounding box center [495, 340] width 65 height 21
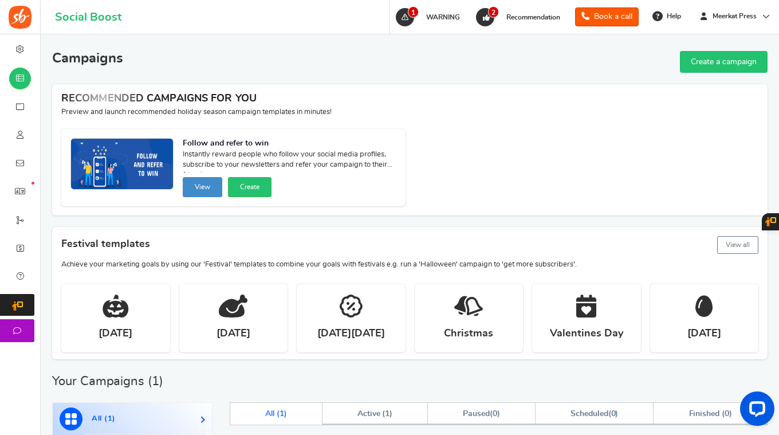
scroll to position [0, 0]
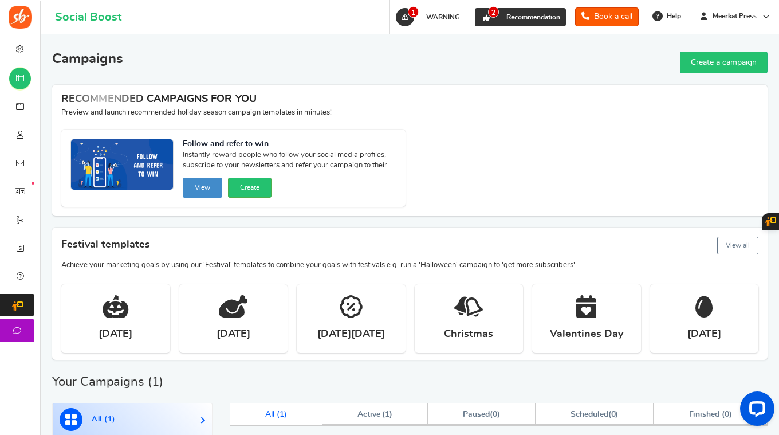
click at [508, 12] on link "2 Recommendation" at bounding box center [520, 17] width 91 height 18
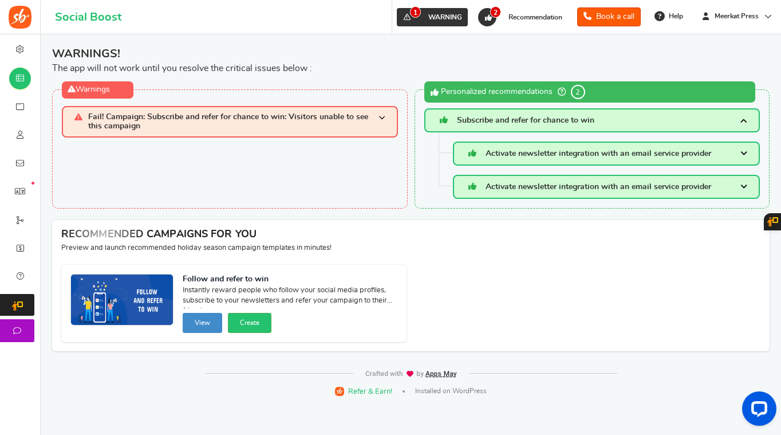
click at [435, 9] on link "1 WARNING" at bounding box center [432, 17] width 71 height 18
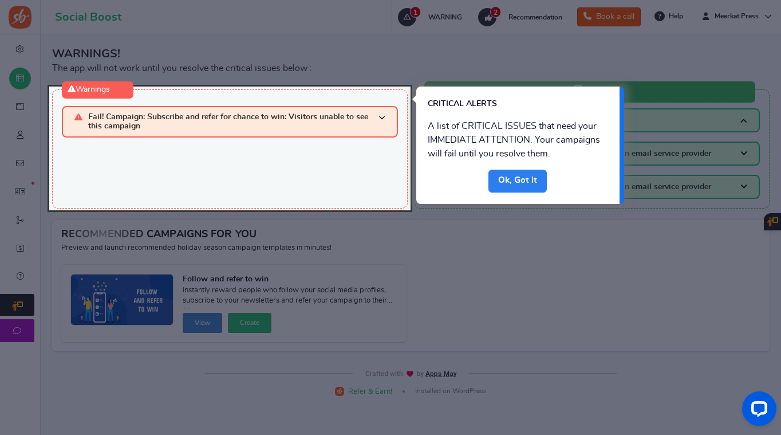
click at [525, 182] on link "Done" at bounding box center [517, 180] width 58 height 23
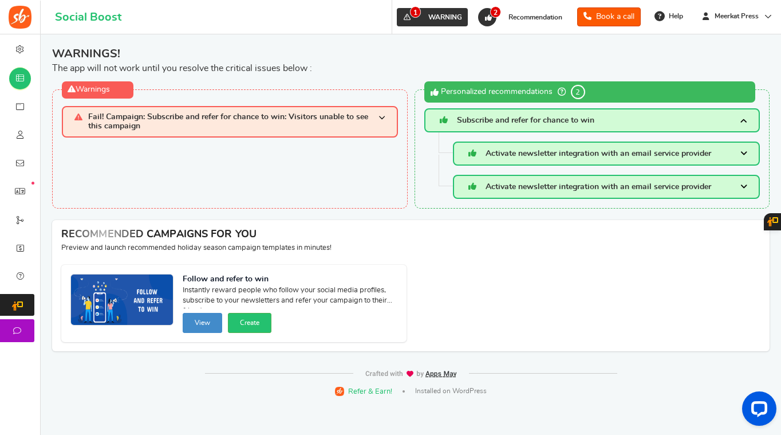
click at [443, 18] on span "WARNING" at bounding box center [445, 17] width 34 height 7
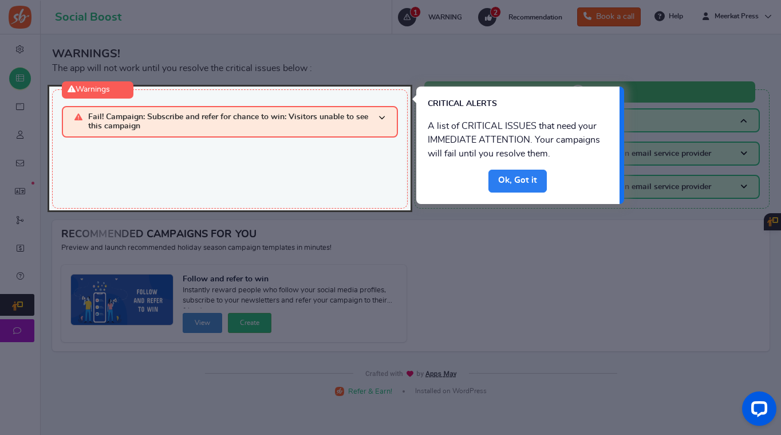
click at [520, 184] on link "Done" at bounding box center [517, 180] width 58 height 23
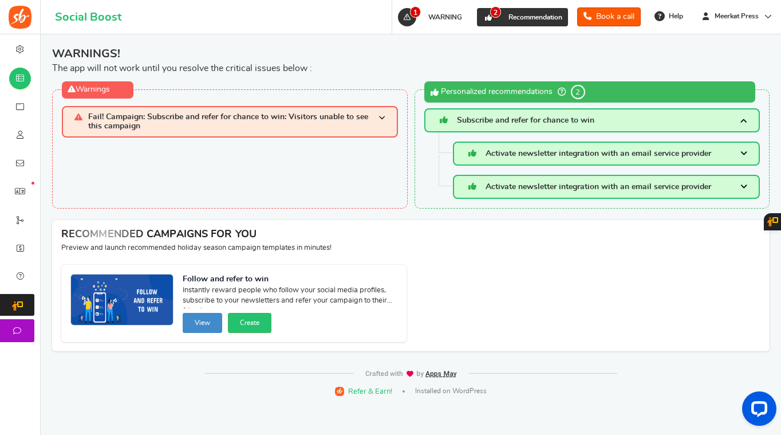
click at [521, 12] on link "2 Recommendation" at bounding box center [522, 17] width 91 height 18
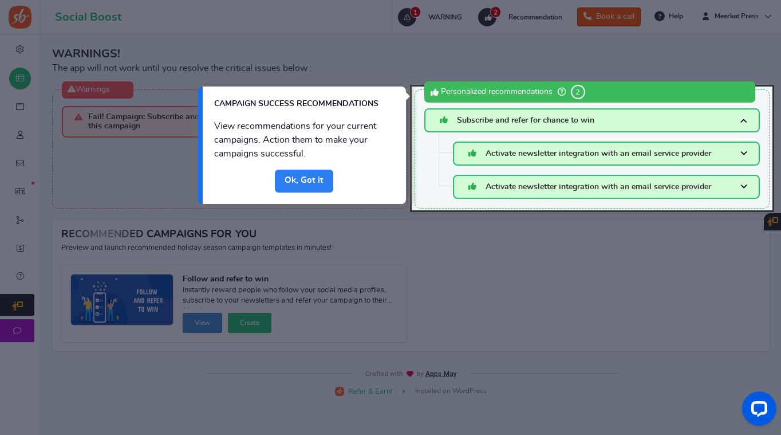
click at [314, 183] on link "Done" at bounding box center [304, 180] width 58 height 23
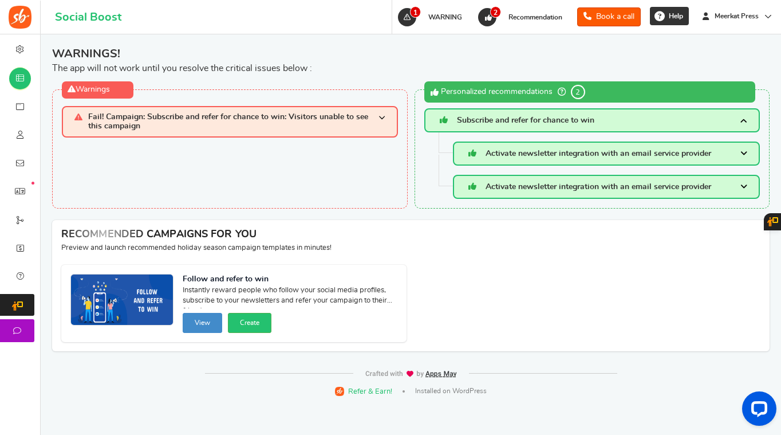
click at [672, 14] on span "Help" at bounding box center [674, 16] width 17 height 10
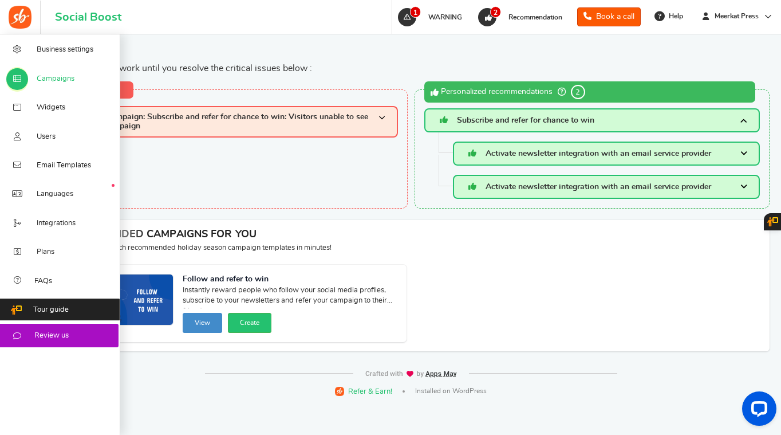
click at [58, 80] on span "Campaigns" at bounding box center [56, 79] width 38 height 10
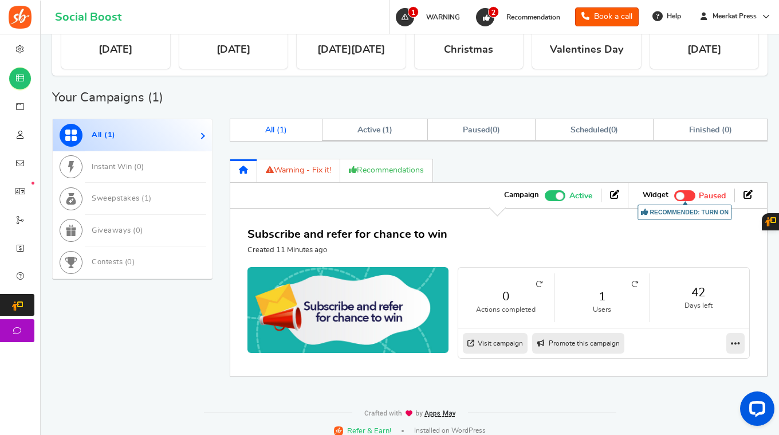
scroll to position [290, 0]
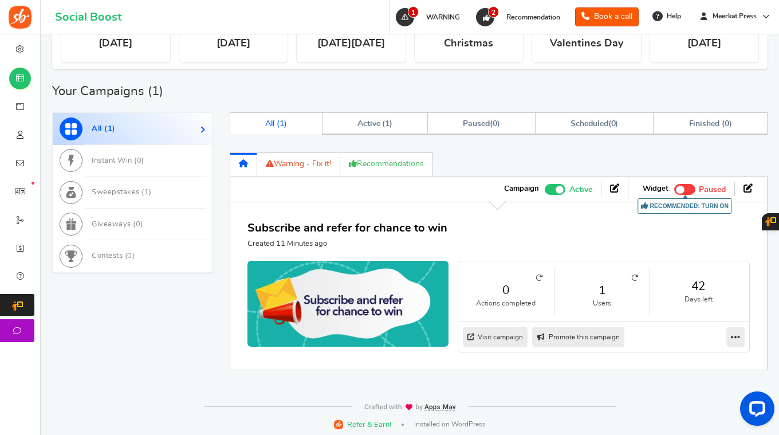
click at [608, 292] on link "1" at bounding box center [602, 290] width 73 height 17
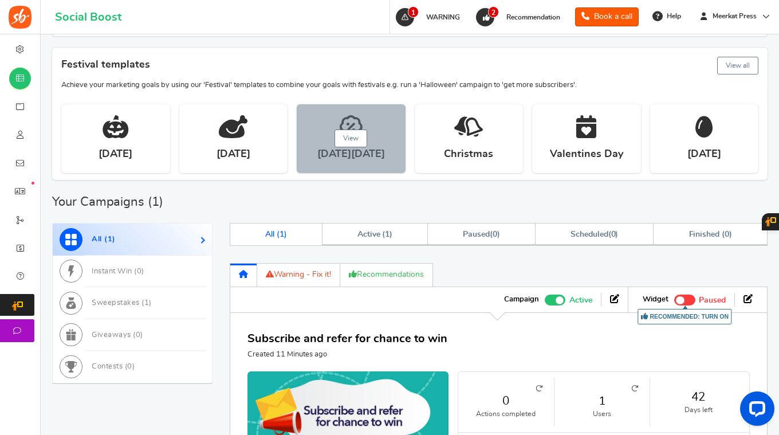
scroll to position [176, 0]
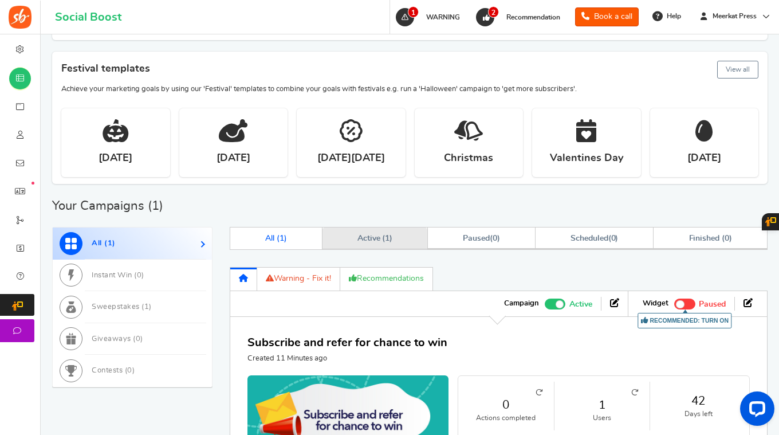
click at [394, 235] on link "Active ( 1 )" at bounding box center [374, 238] width 105 height 22
click at [550, 298] on span at bounding box center [555, 303] width 21 height 11
click at [545, 299] on input "Active Paused" at bounding box center [545, 302] width 0 height 7
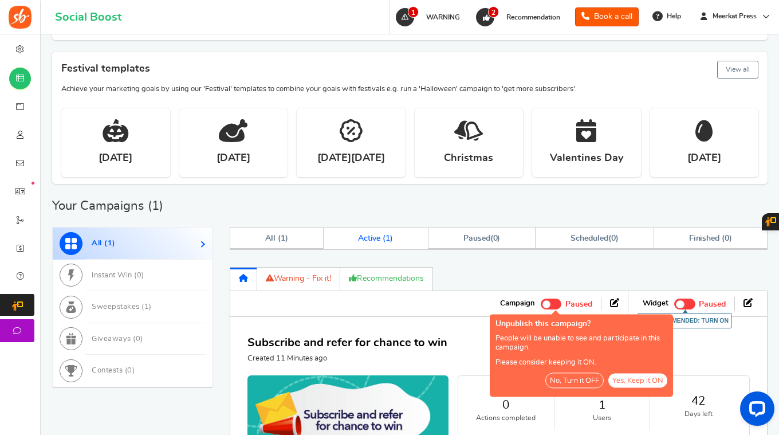
click at [582, 381] on button "No, Turn it OFF" at bounding box center [574, 380] width 58 height 15
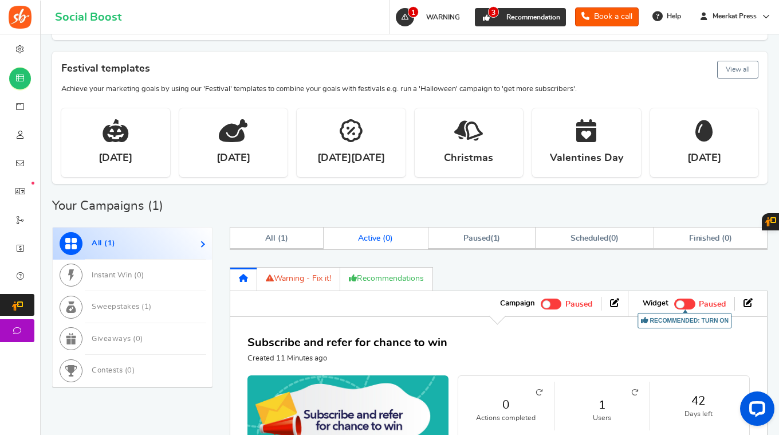
click at [488, 14] on span "3" at bounding box center [493, 11] width 11 height 11
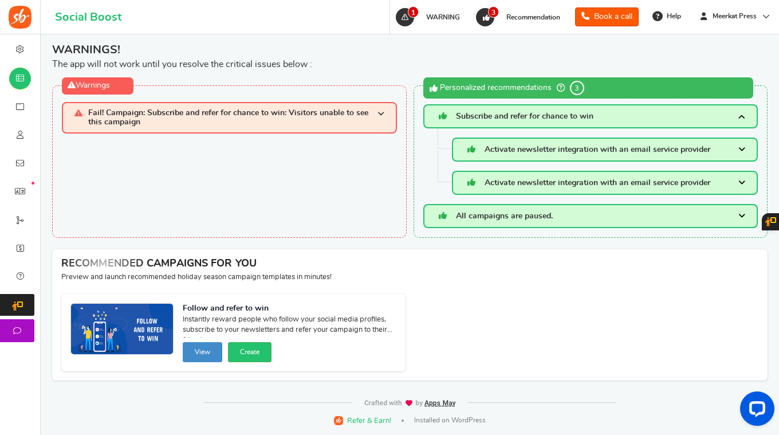
scroll to position [1, 0]
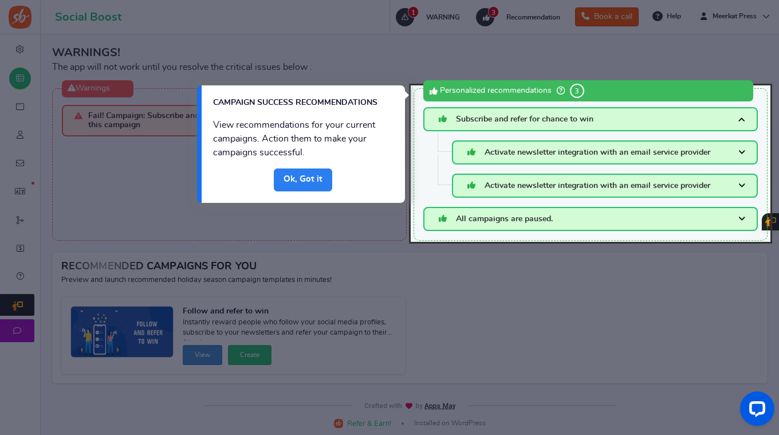
click at [316, 179] on link "Done" at bounding box center [303, 179] width 58 height 23
